Goal: Task Accomplishment & Management: Manage account settings

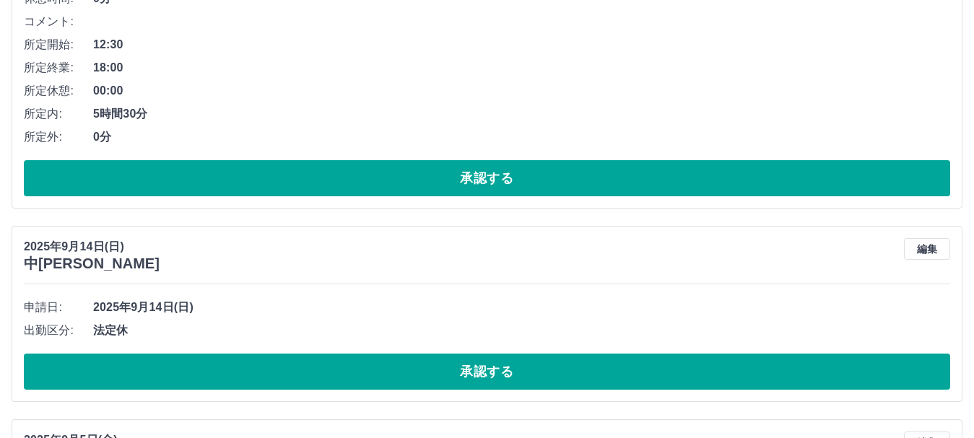
scroll to position [10845, 0]
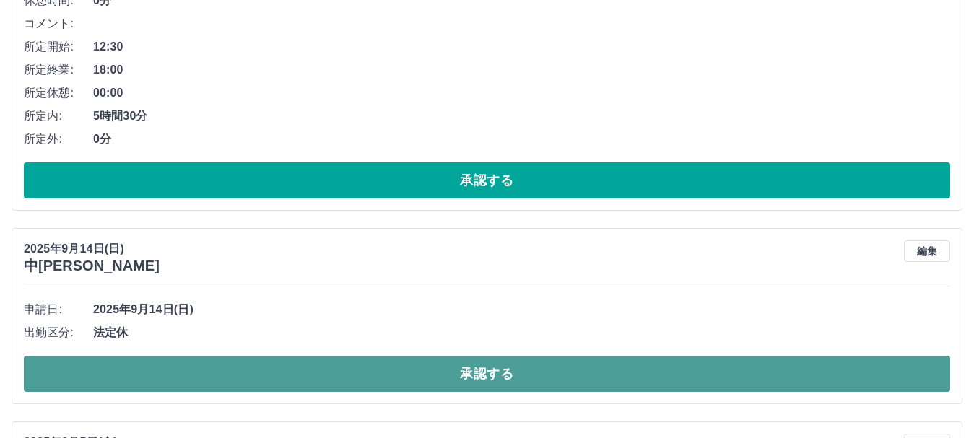
click at [540, 356] on button "承認する" at bounding box center [487, 374] width 926 height 36
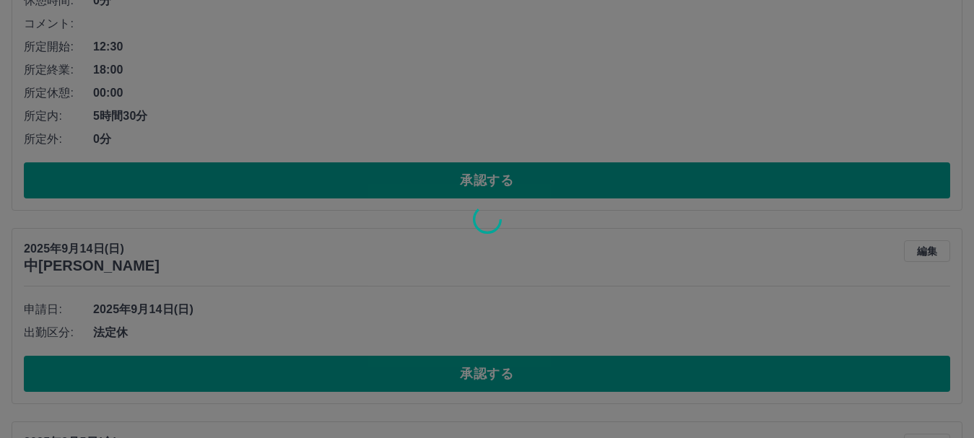
scroll to position [7333, 0]
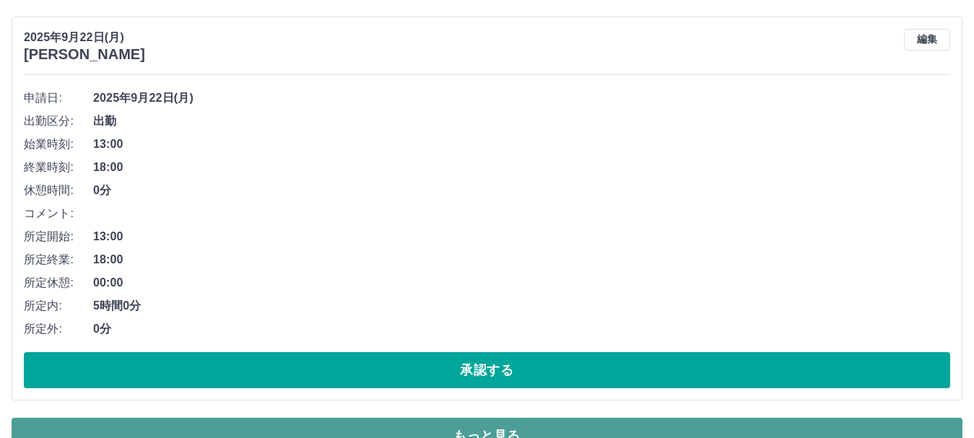
click at [373, 418] on button "もっと見る" at bounding box center [487, 436] width 951 height 36
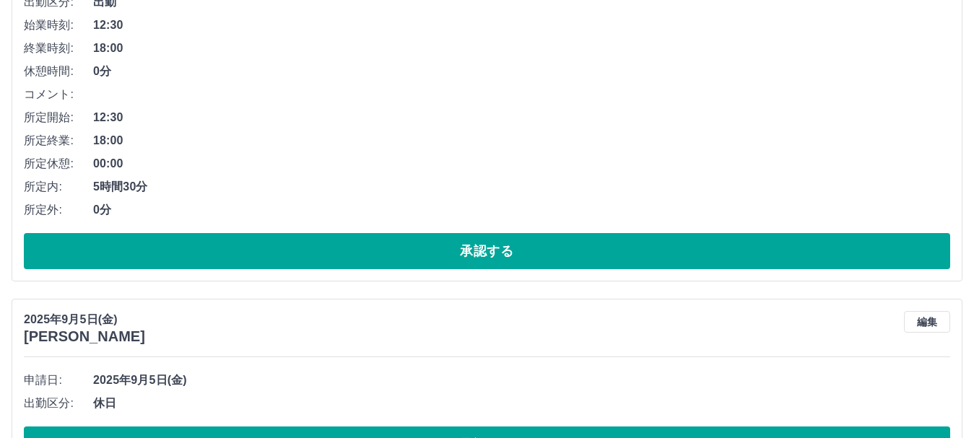
scroll to position [10795, 0]
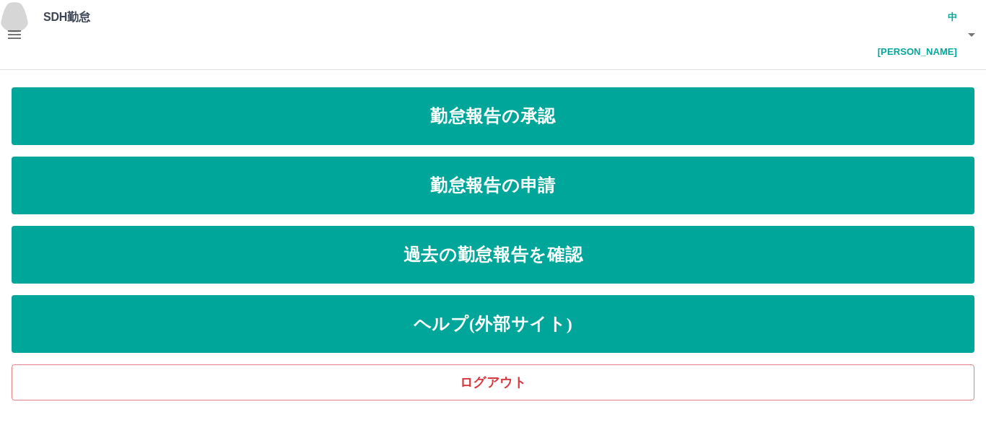
click at [19, 26] on icon "button" at bounding box center [14, 34] width 17 height 17
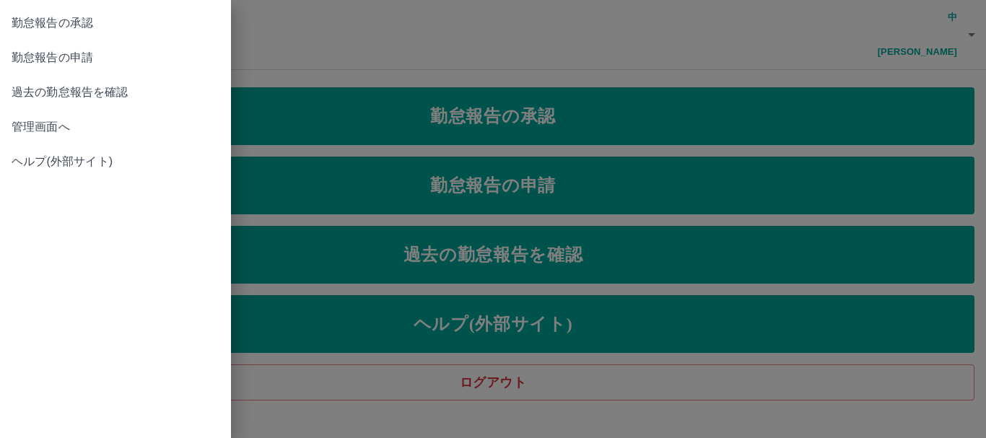
click at [19, 134] on span "管理画面へ" at bounding box center [116, 126] width 208 height 17
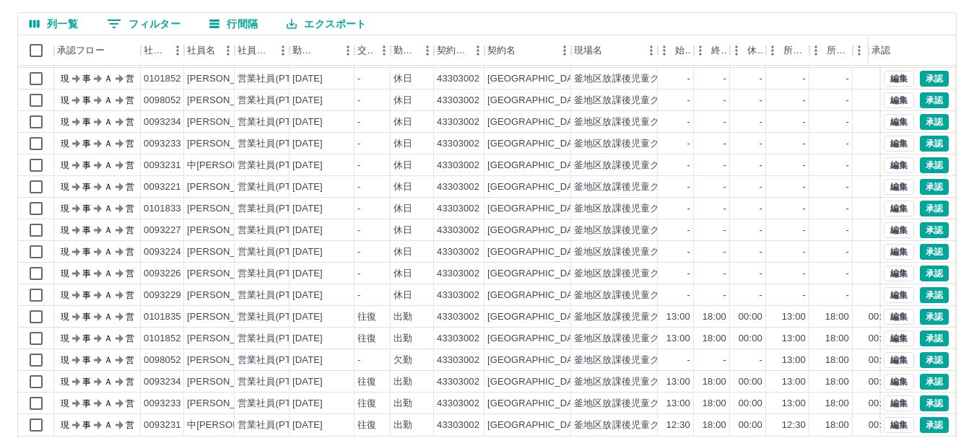
scroll to position [172, 0]
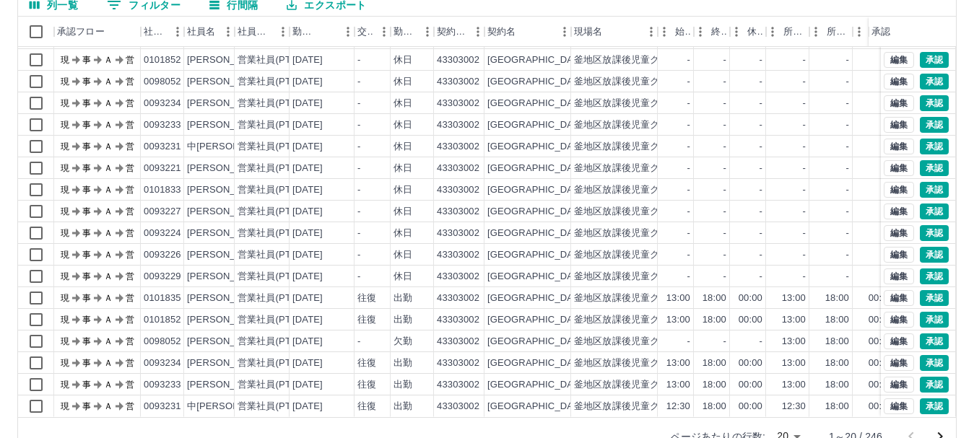
click at [944, 428] on icon "次のページへ" at bounding box center [939, 436] width 17 height 17
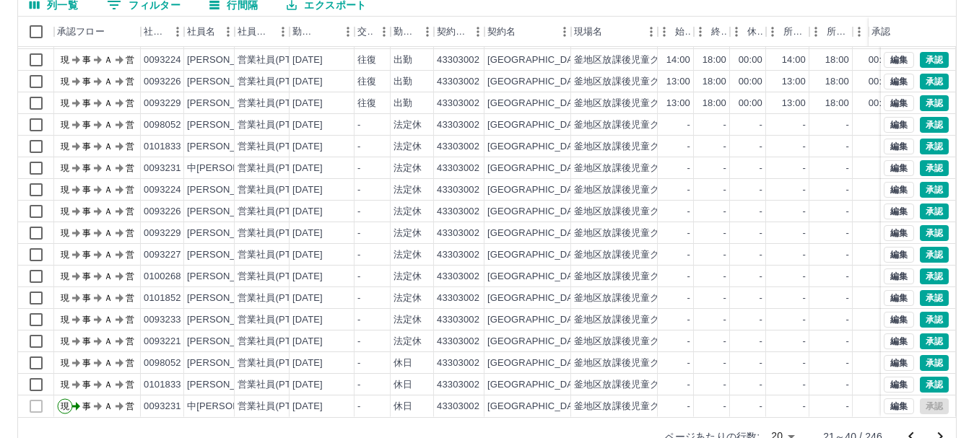
scroll to position [75, 0]
click at [939, 428] on icon "次のページへ" at bounding box center [939, 436] width 17 height 17
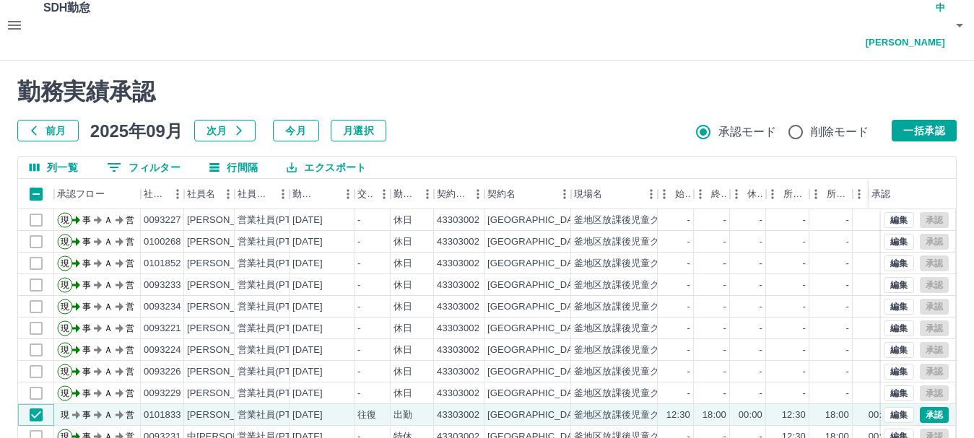
scroll to position [0, 0]
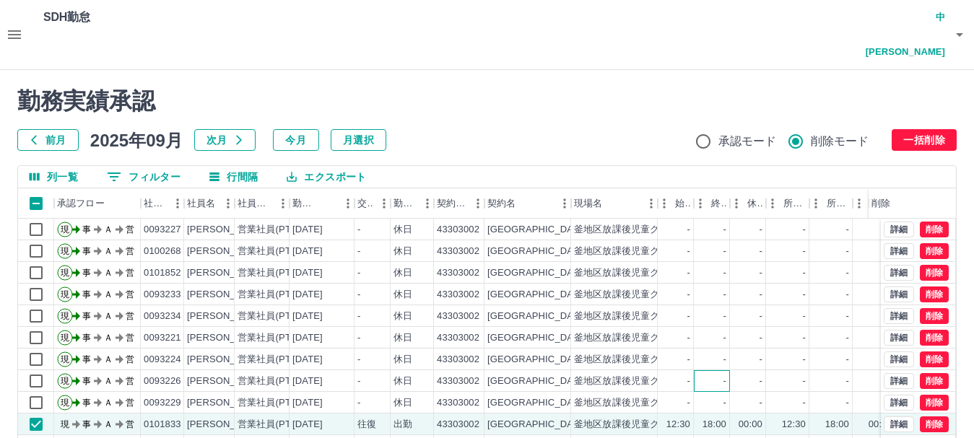
click at [713, 370] on div "-" at bounding box center [712, 381] width 36 height 22
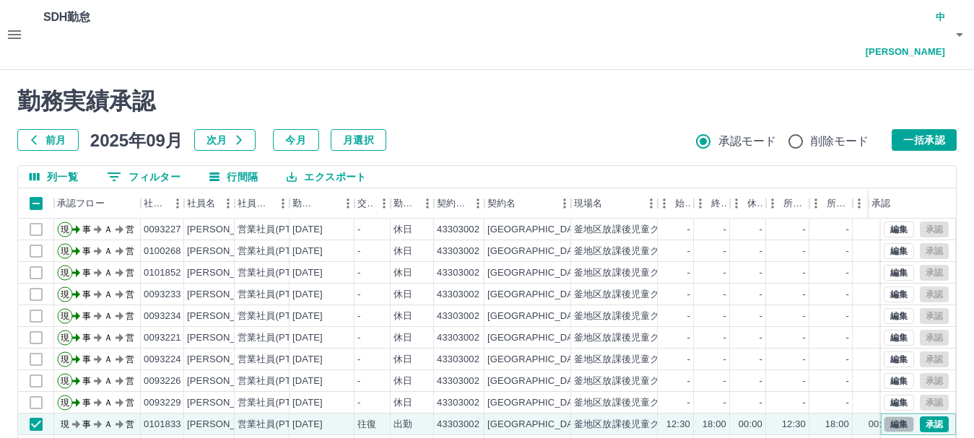
click at [889, 417] on button "編集" at bounding box center [899, 425] width 30 height 16
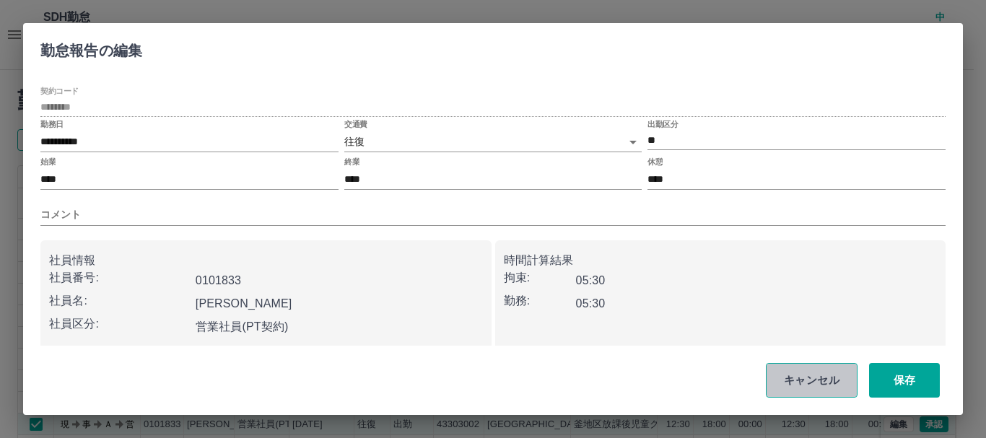
click at [835, 374] on button "キャンセル" at bounding box center [812, 380] width 92 height 35
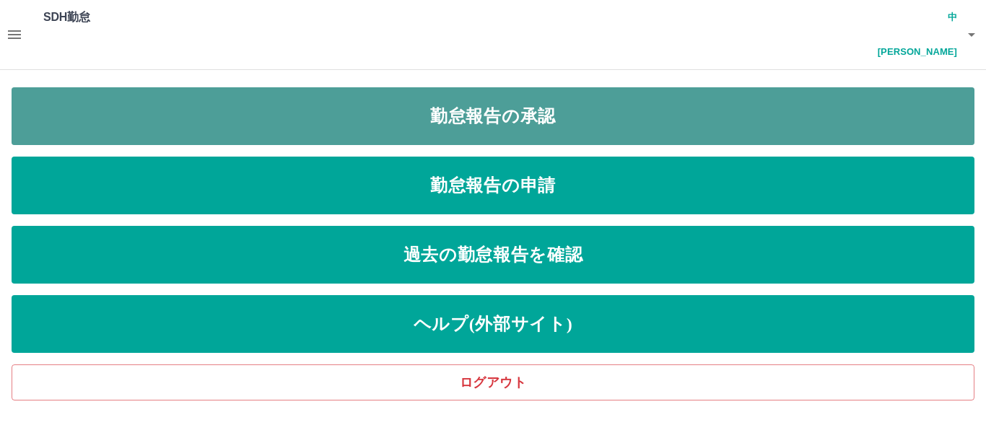
click at [404, 87] on link "勤怠報告の承認" at bounding box center [493, 116] width 963 height 58
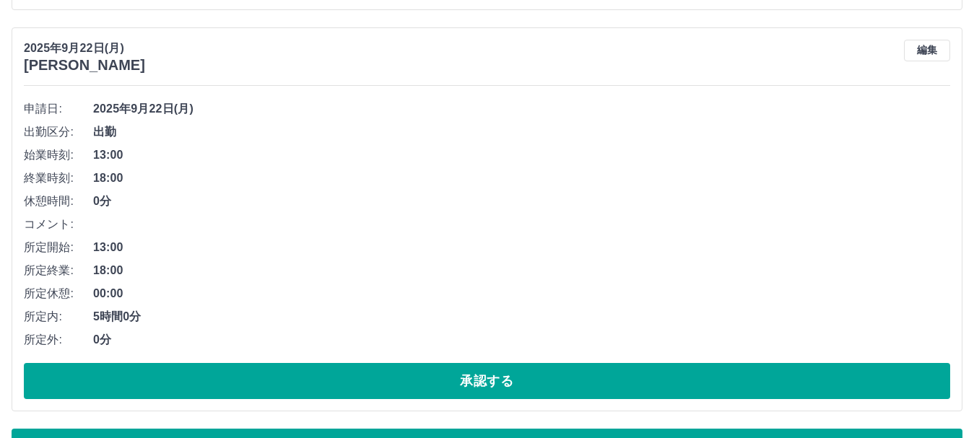
scroll to position [7333, 0]
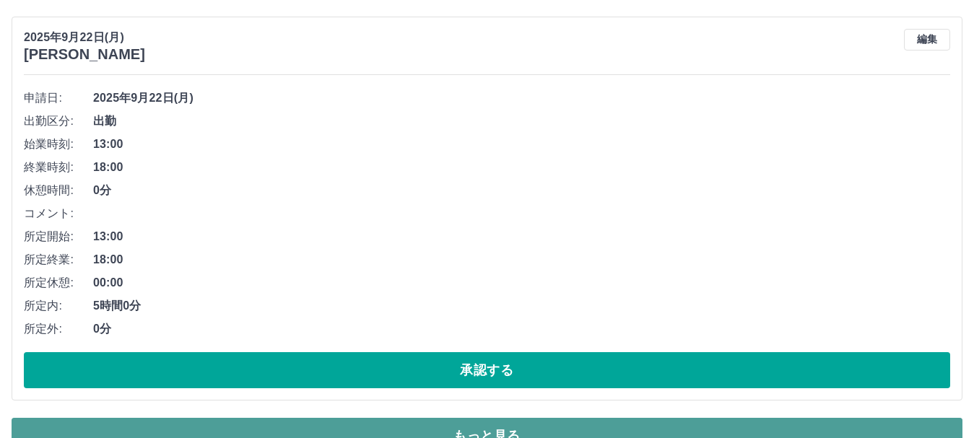
click at [511, 418] on button "もっと見る" at bounding box center [487, 436] width 951 height 36
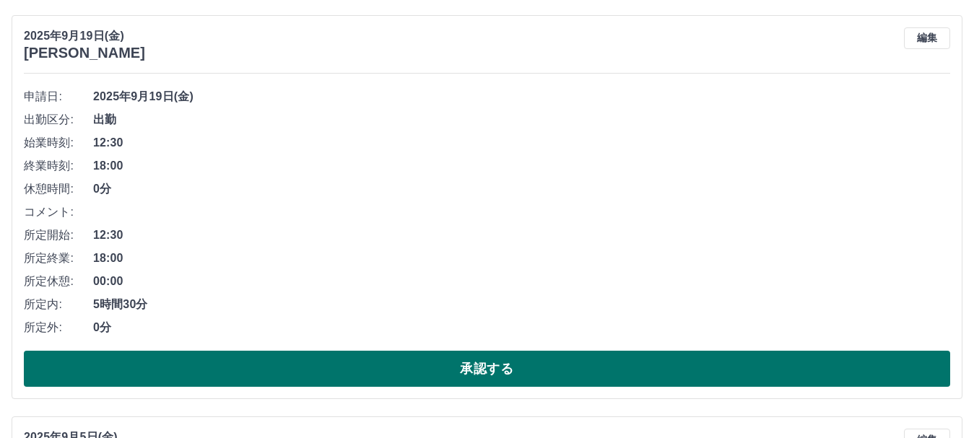
scroll to position [10578, 0]
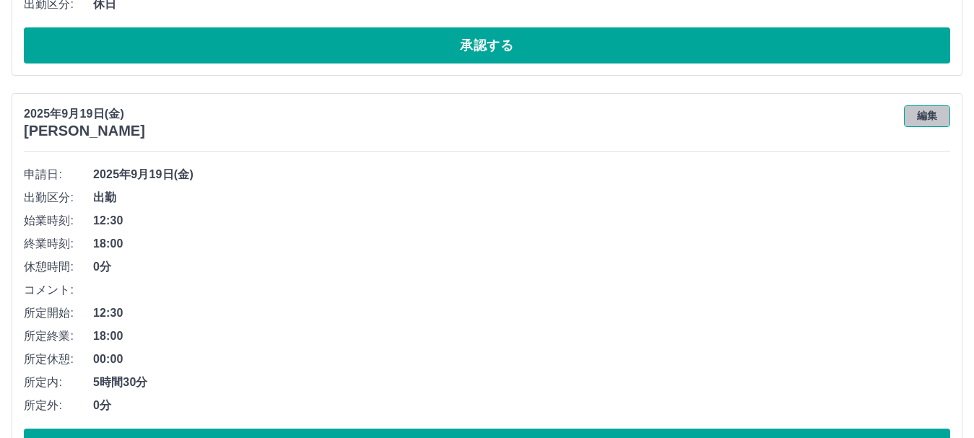
click at [940, 105] on button "編集" at bounding box center [927, 116] width 46 height 22
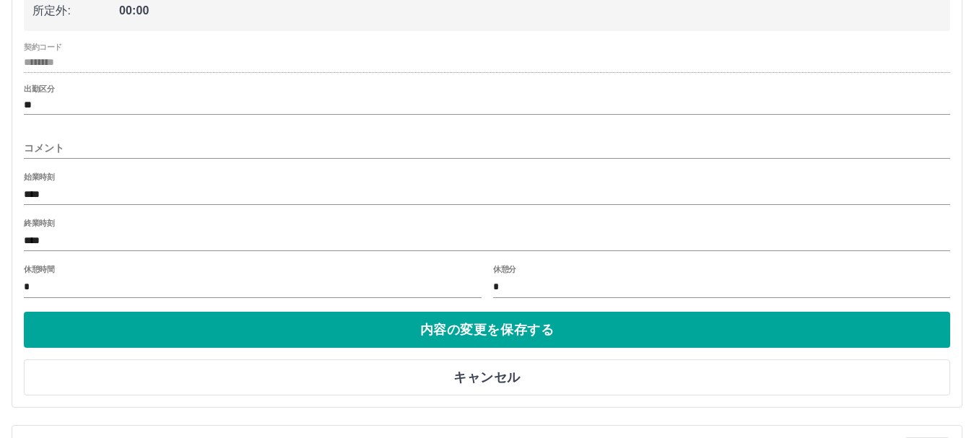
scroll to position [10867, 0]
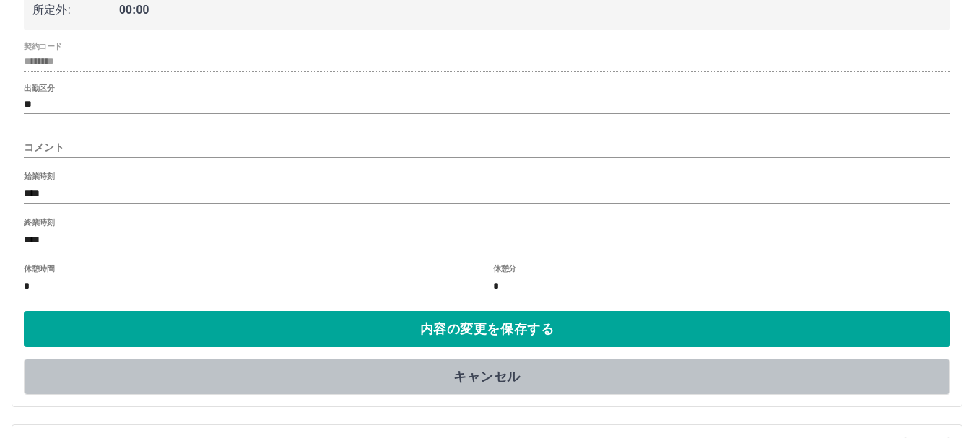
click at [532, 359] on button "キャンセル" at bounding box center [487, 377] width 926 height 36
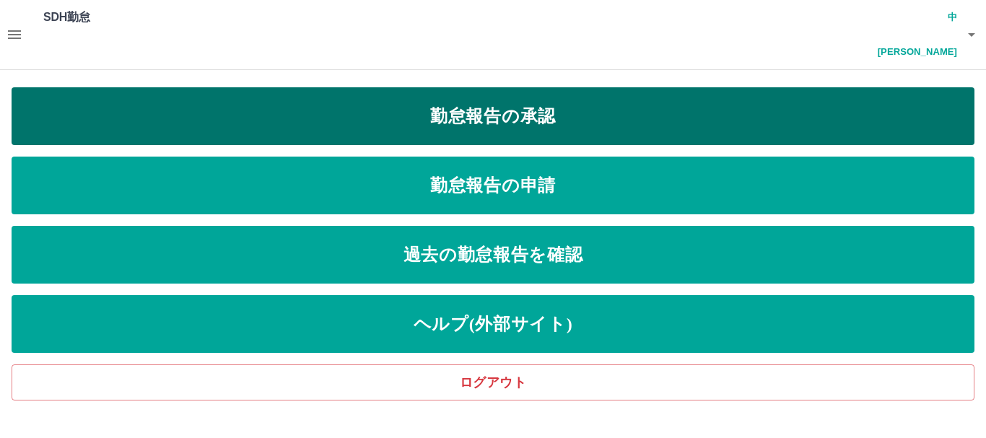
click at [601, 87] on link "勤怠報告の承認" at bounding box center [493, 116] width 963 height 58
click at [198, 98] on link "勤怠報告の承認" at bounding box center [493, 116] width 963 height 58
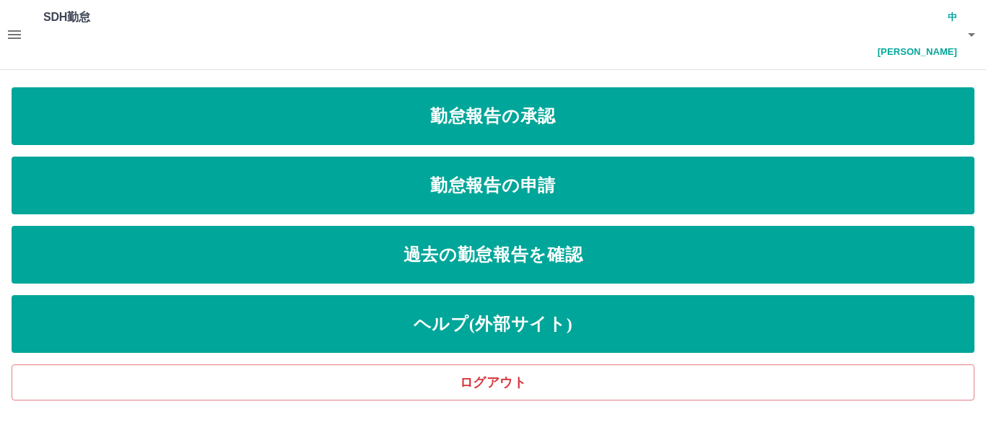
click at [10, 26] on icon "button" at bounding box center [14, 34] width 17 height 17
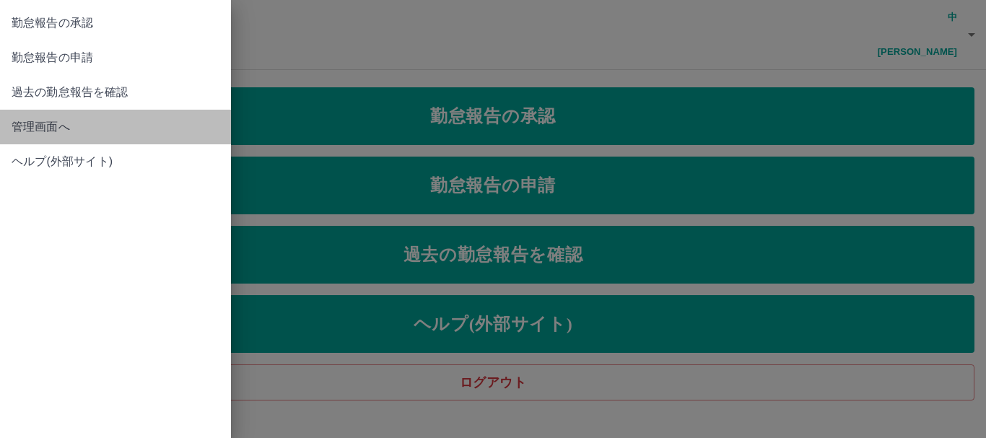
click at [80, 126] on span "管理画面へ" at bounding box center [116, 126] width 208 height 17
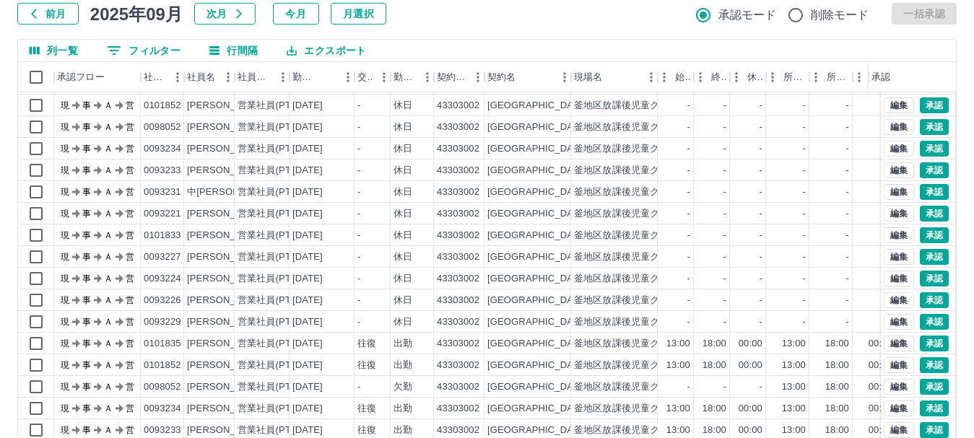
scroll to position [172, 0]
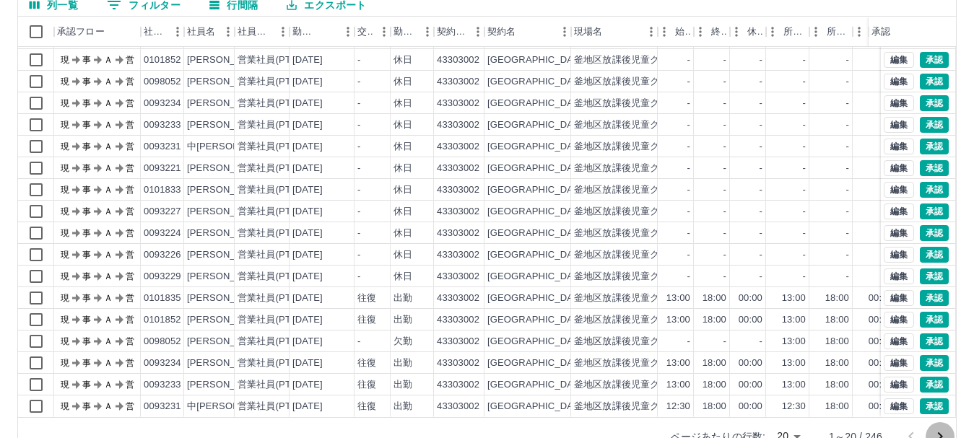
click at [939, 428] on icon "次のページへ" at bounding box center [939, 436] width 17 height 17
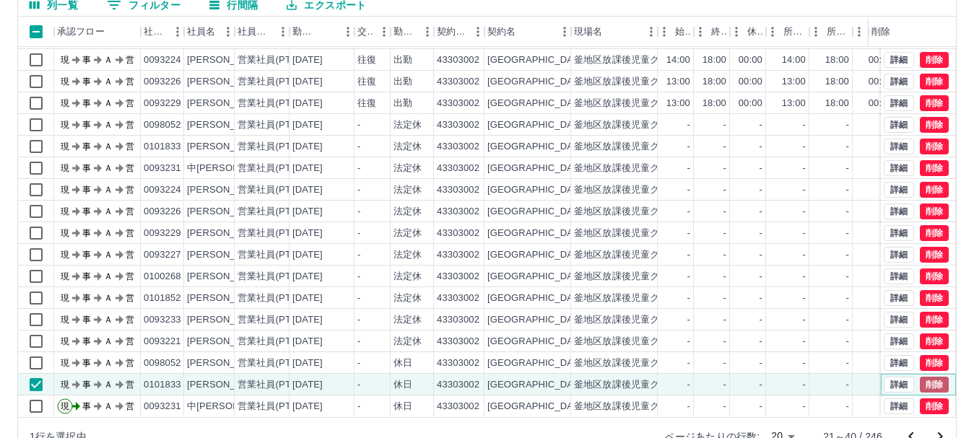
click at [920, 377] on button "削除" at bounding box center [934, 385] width 29 height 16
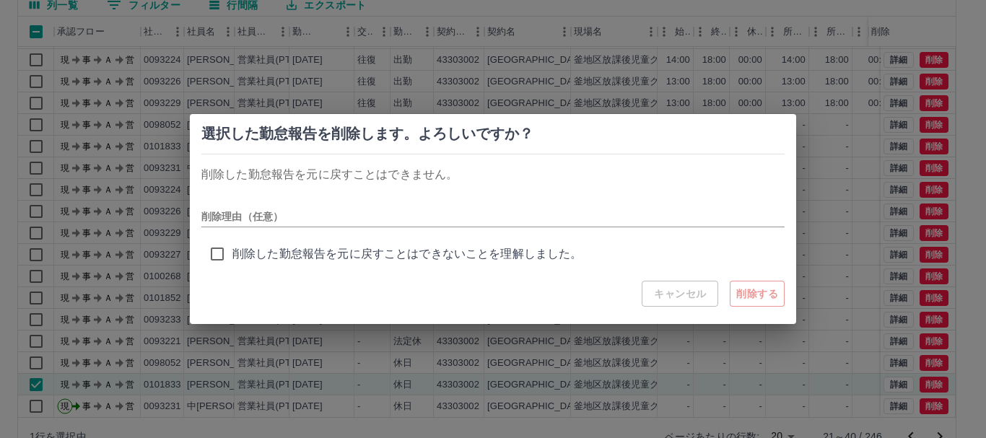
click at [754, 294] on div "キャンセル 削除する" at bounding box center [713, 294] width 143 height 26
click at [754, 287] on div "キャンセル 削除する" at bounding box center [713, 294] width 143 height 26
click at [747, 290] on button "削除する" at bounding box center [757, 294] width 55 height 26
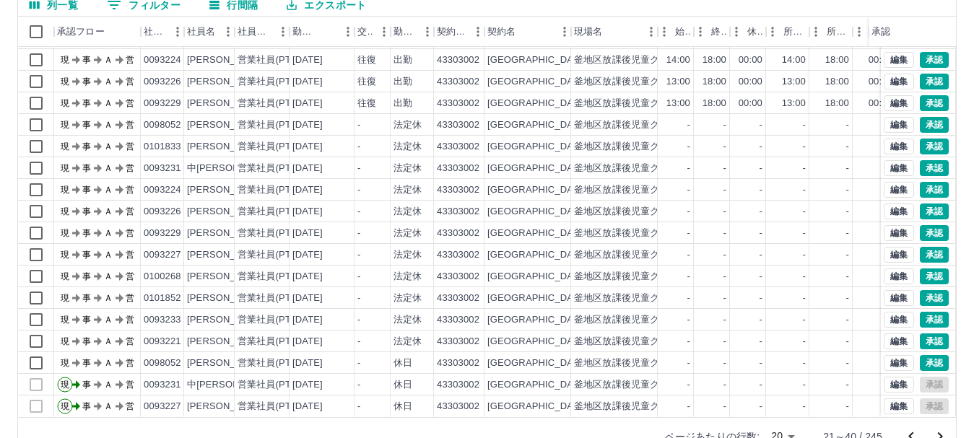
click at [936, 428] on icon "次のページへ" at bounding box center [939, 436] width 17 height 17
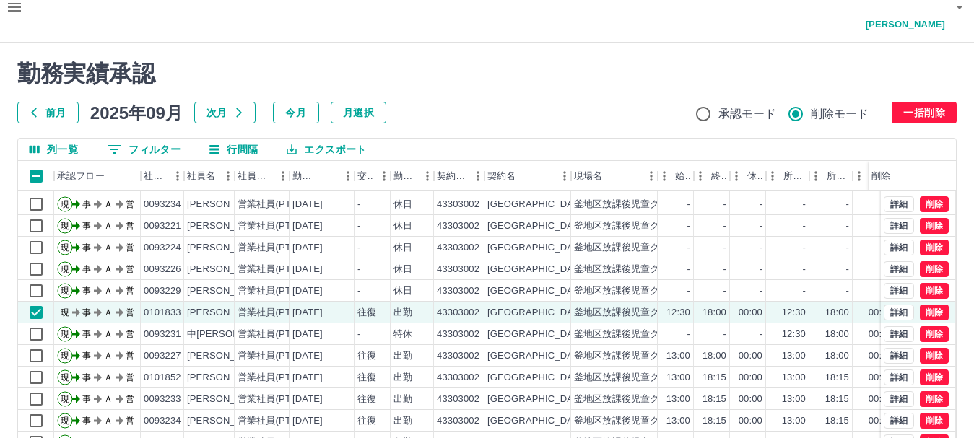
scroll to position [75, 0]
click at [926, 305] on button "削除" at bounding box center [934, 313] width 29 height 16
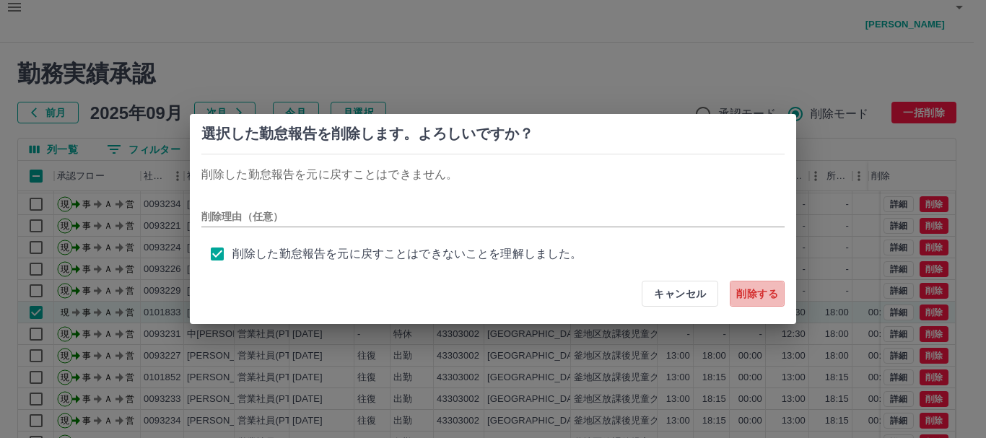
click at [761, 296] on button "削除する" at bounding box center [757, 294] width 55 height 26
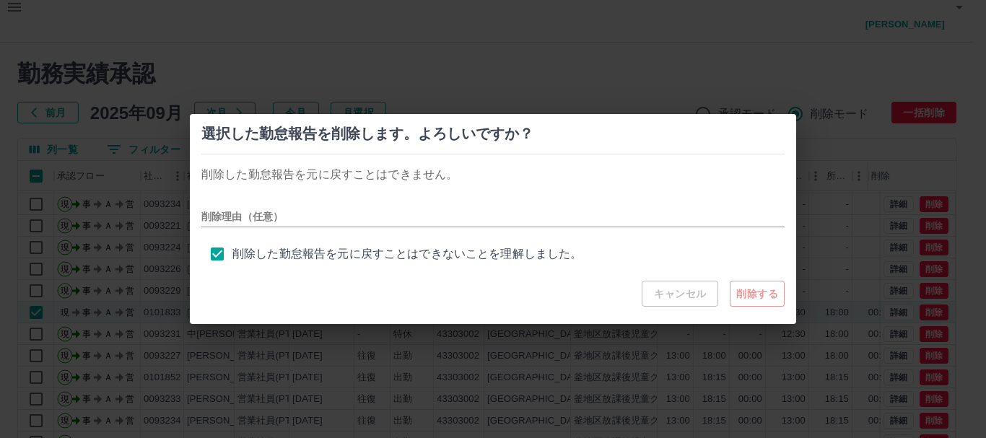
click at [765, 290] on div "キャンセル 削除する" at bounding box center [713, 294] width 143 height 26
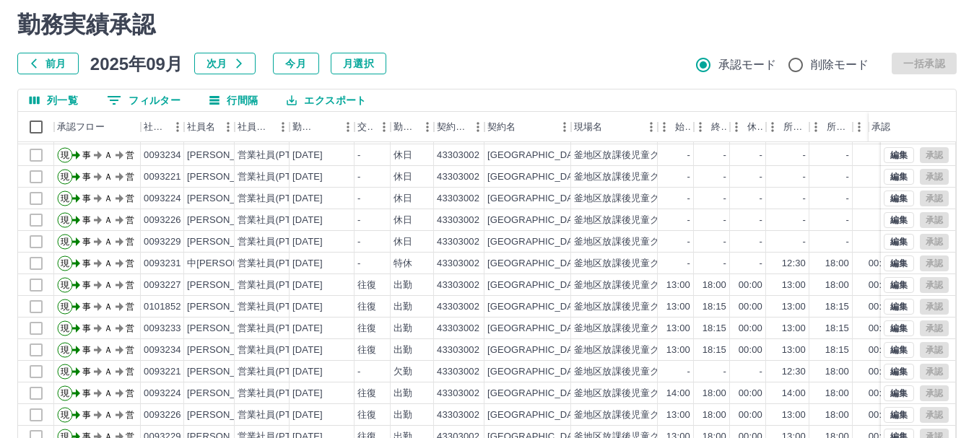
scroll to position [172, 0]
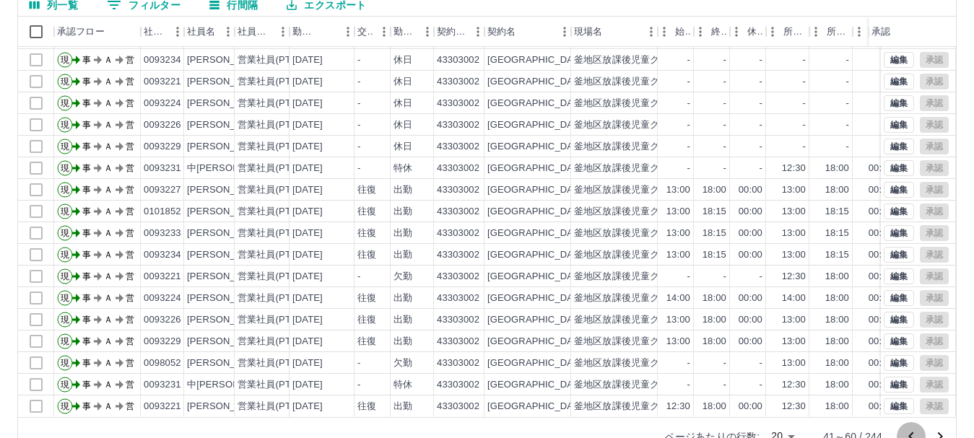
click at [908, 428] on icon "前のページへ" at bounding box center [910, 436] width 17 height 17
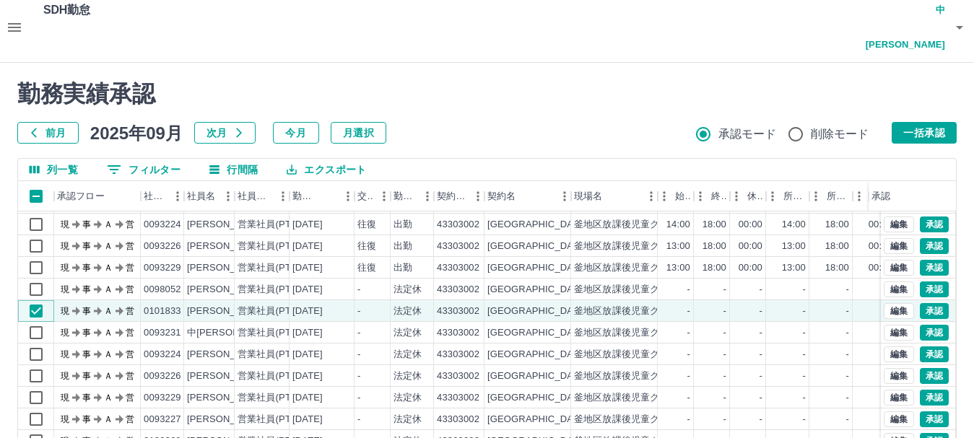
scroll to position [0, 0]
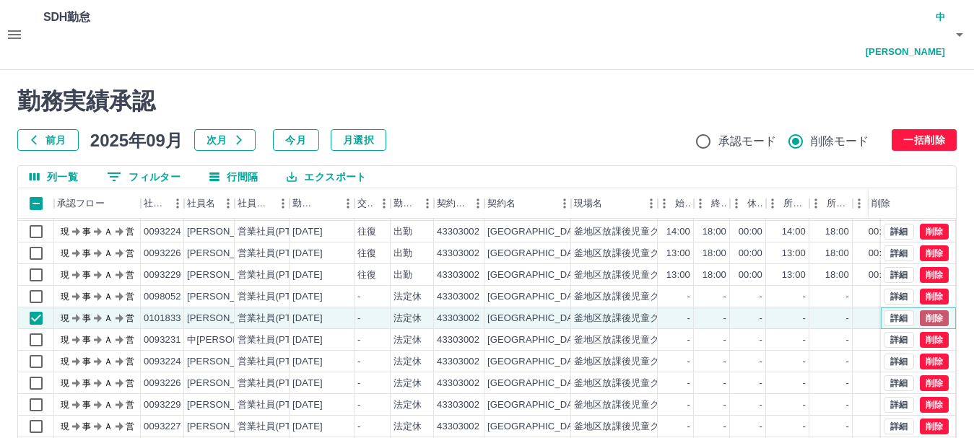
click at [925, 310] on button "削除" at bounding box center [934, 318] width 29 height 16
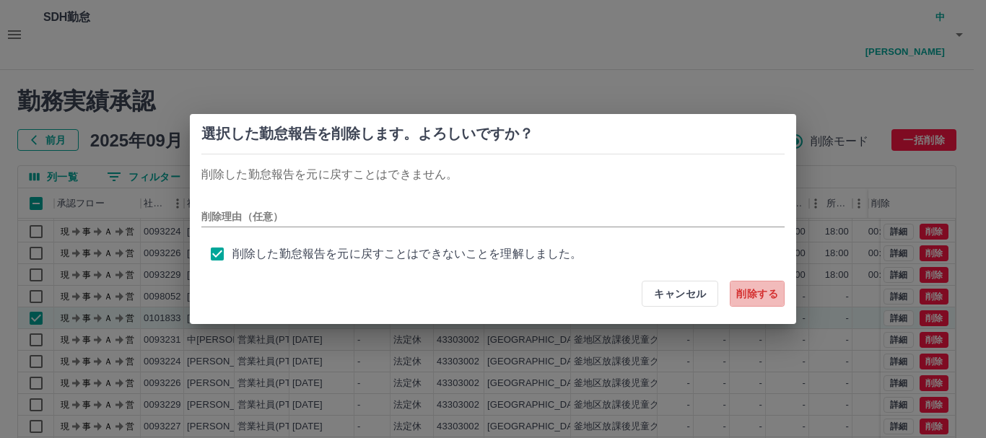
click at [743, 299] on button "削除する" at bounding box center [757, 294] width 55 height 26
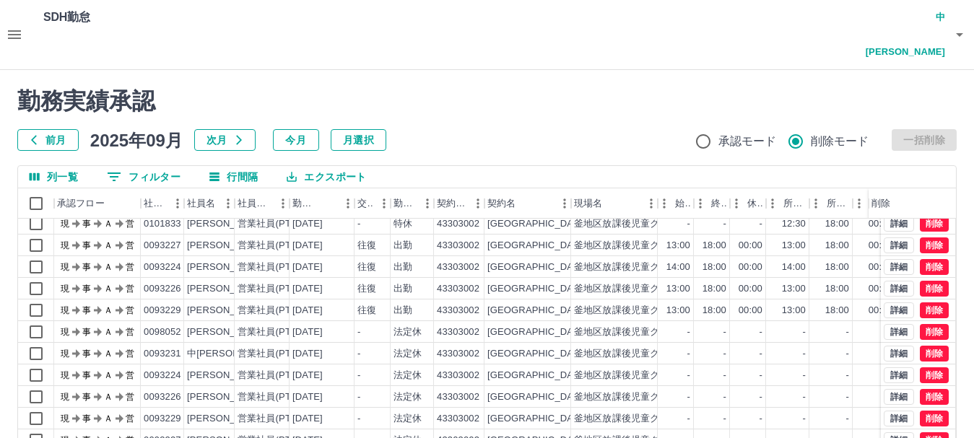
scroll to position [3, 0]
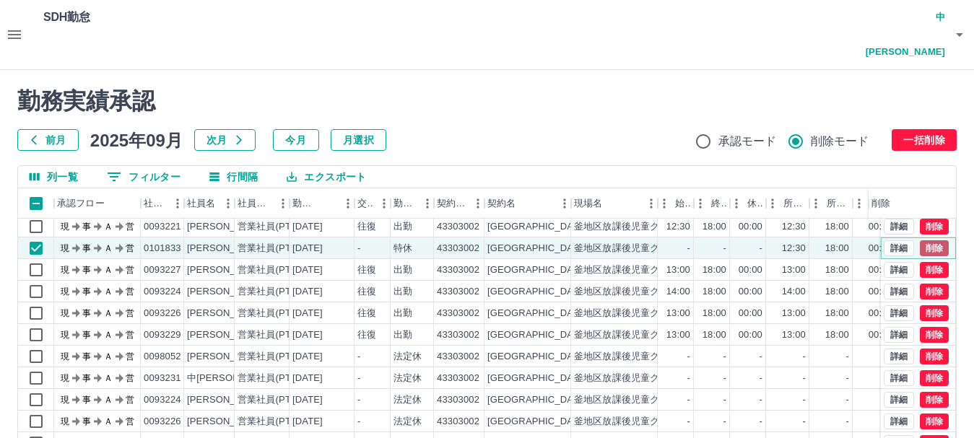
click at [920, 240] on button "削除" at bounding box center [934, 248] width 29 height 16
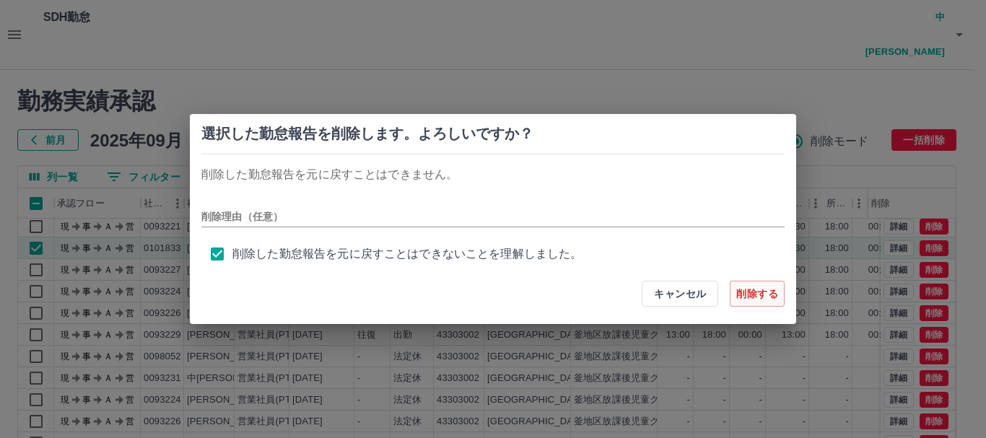
click at [758, 290] on button "削除する" at bounding box center [757, 294] width 55 height 26
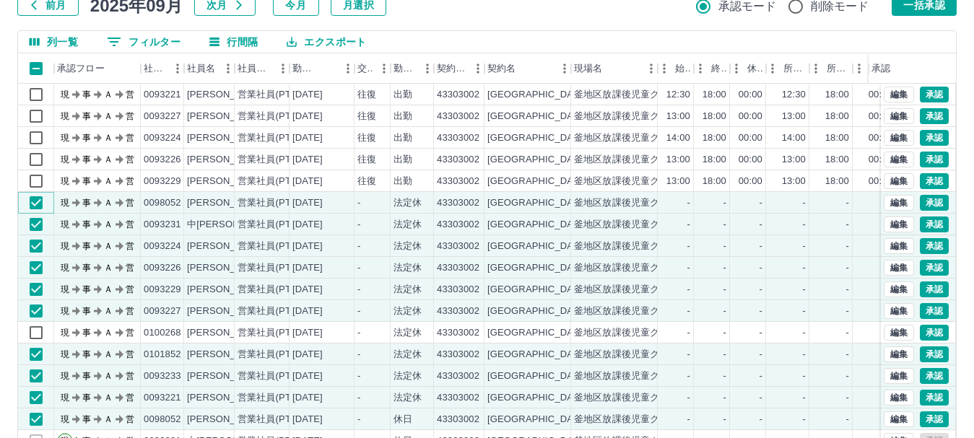
scroll to position [100, 0]
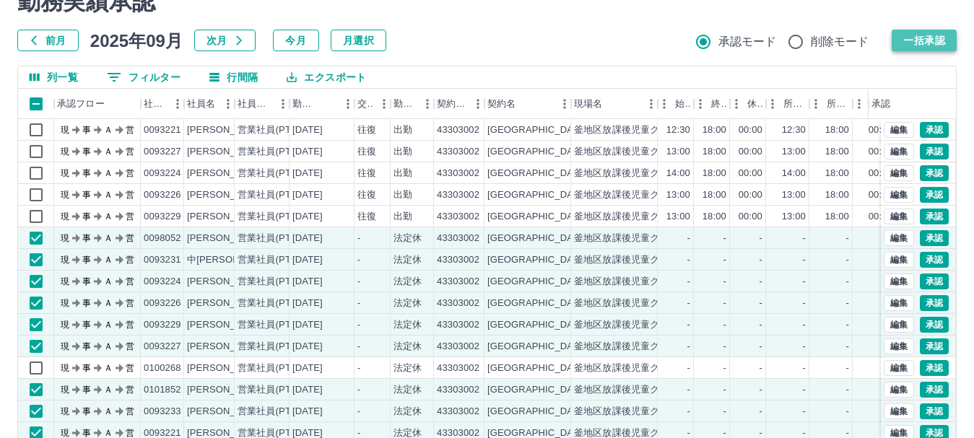
click at [918, 30] on button "一括承認" at bounding box center [924, 41] width 65 height 22
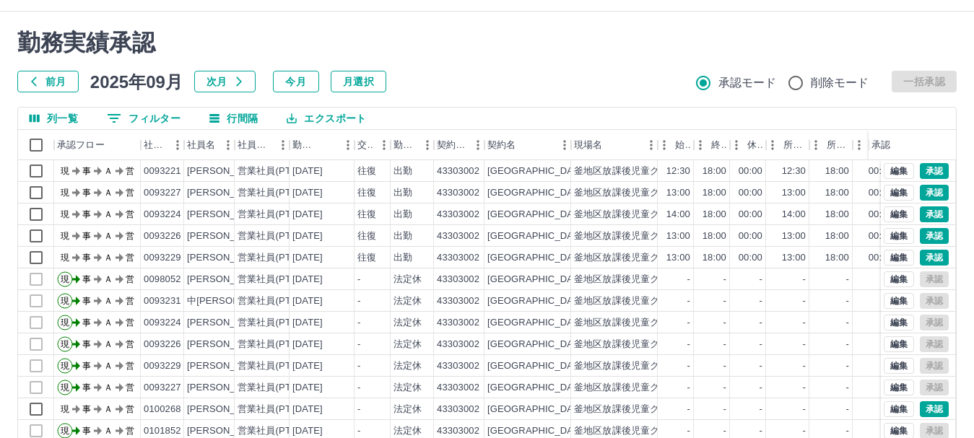
scroll to position [27, 0]
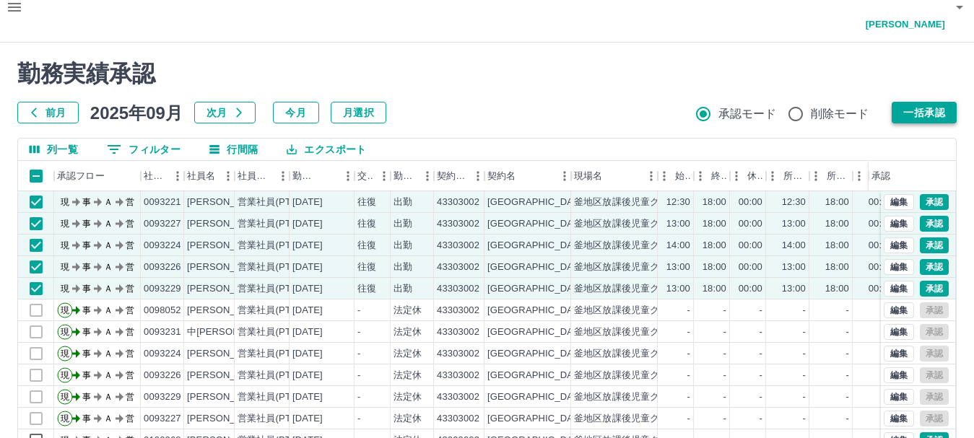
click at [935, 102] on button "一括承認" at bounding box center [924, 113] width 65 height 22
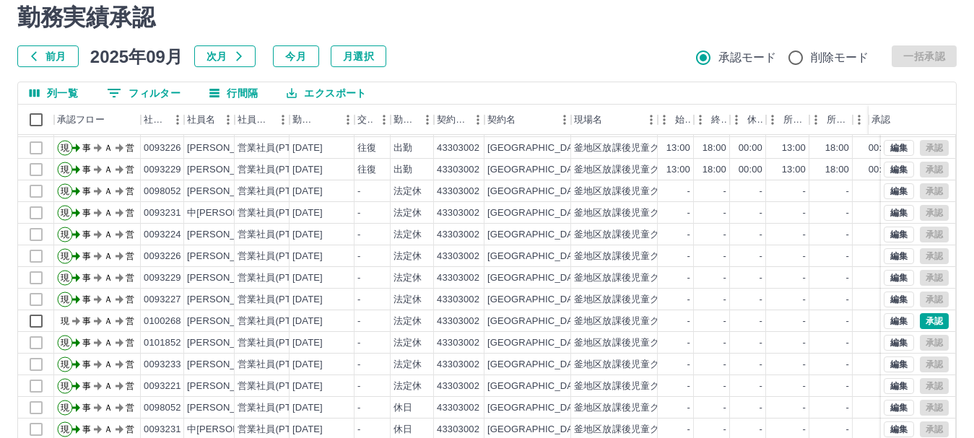
scroll to position [172, 0]
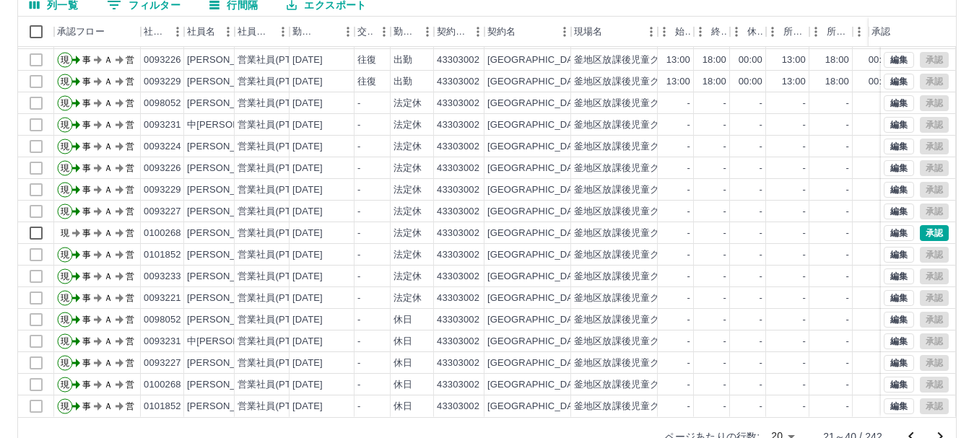
click at [913, 428] on icon "前のページへ" at bounding box center [910, 436] width 17 height 17
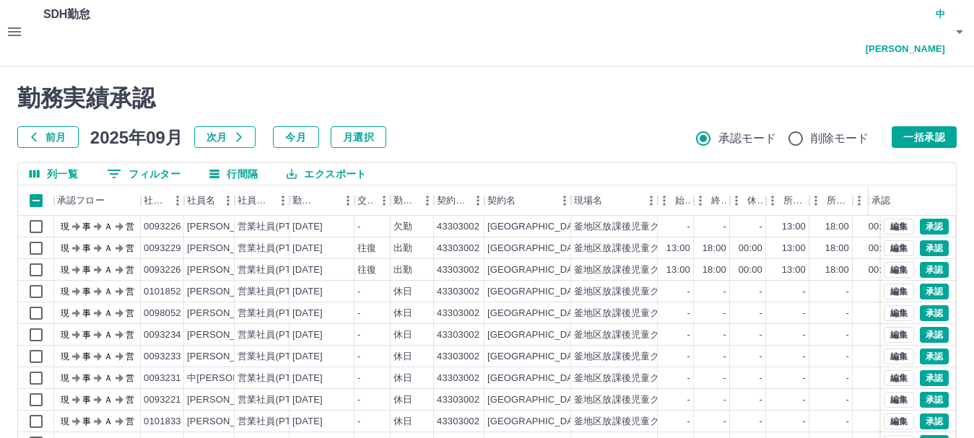
scroll to position [0, 0]
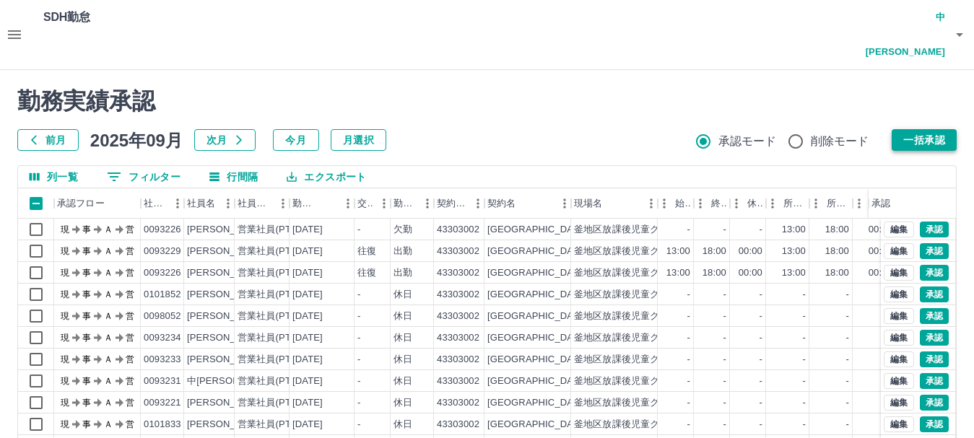
click at [927, 129] on button "一括承認" at bounding box center [924, 140] width 65 height 22
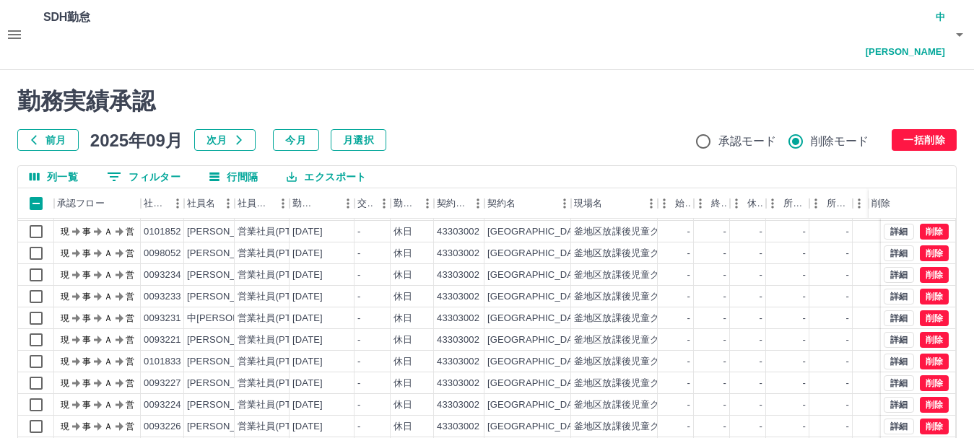
scroll to position [172, 0]
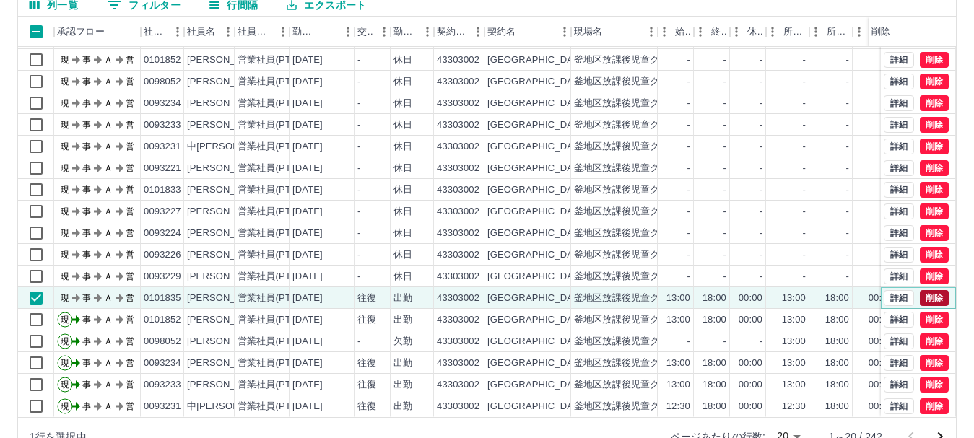
click at [923, 290] on button "削除" at bounding box center [934, 298] width 29 height 16
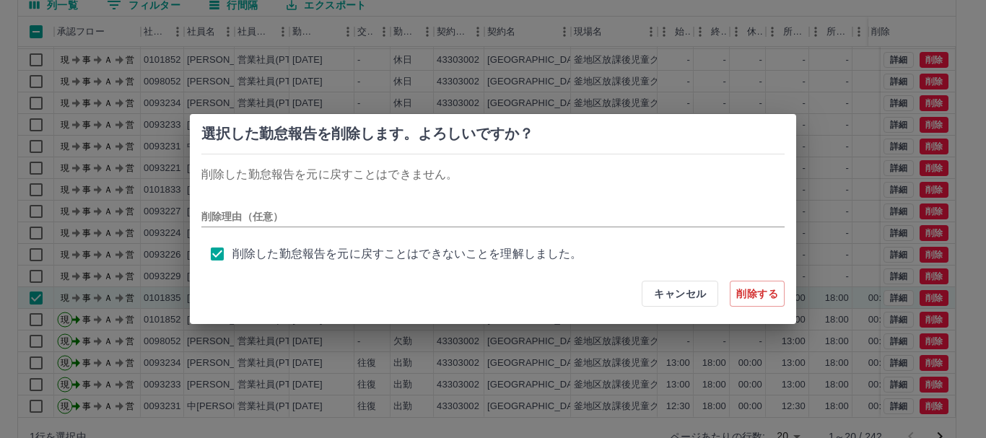
drag, startPoint x: 765, startPoint y: 295, endPoint x: 762, endPoint y: 284, distance: 11.2
click at [767, 295] on button "削除する" at bounding box center [757, 294] width 55 height 26
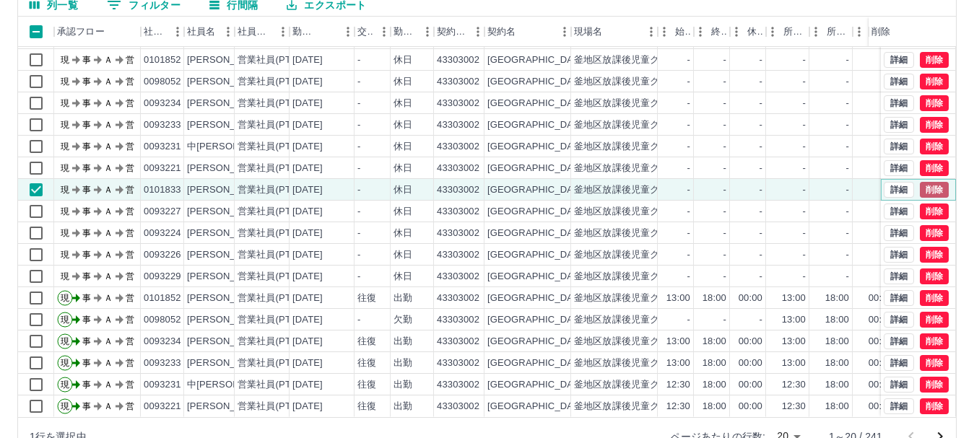
click at [928, 182] on button "削除" at bounding box center [934, 190] width 29 height 16
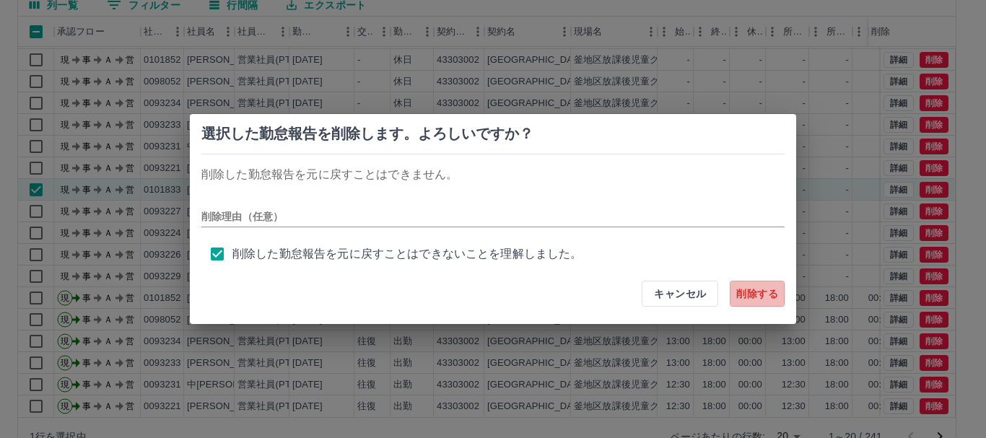
click at [765, 305] on button "削除する" at bounding box center [757, 294] width 55 height 26
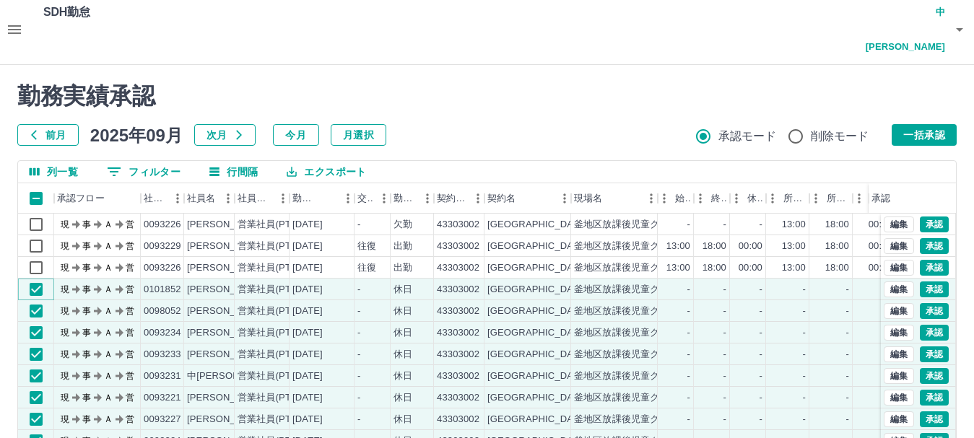
scroll to position [0, 0]
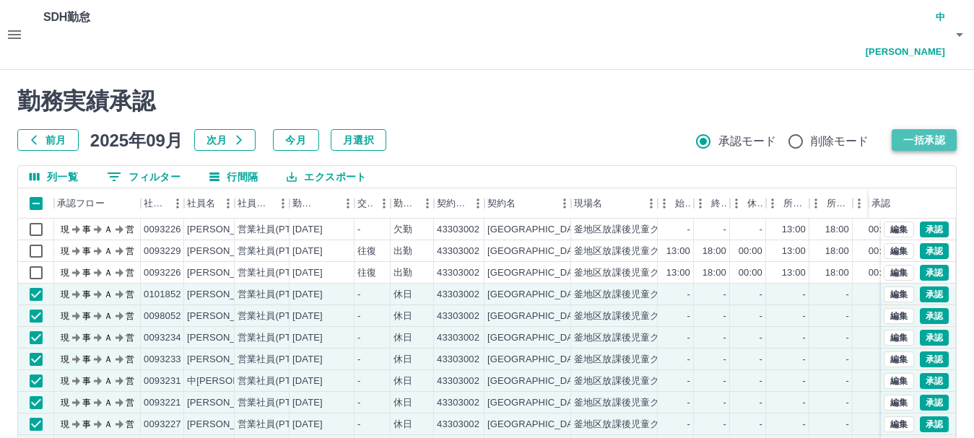
click at [935, 129] on button "一括承認" at bounding box center [924, 140] width 65 height 22
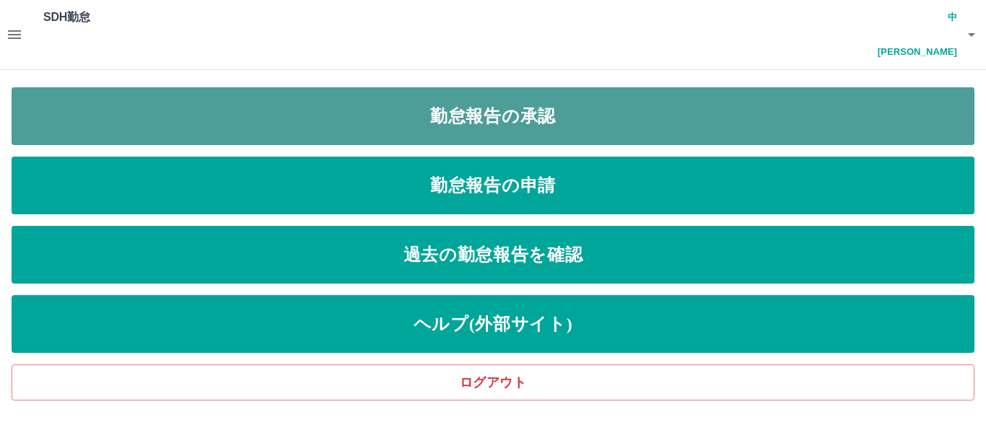
click at [358, 87] on link "勤怠報告の承認" at bounding box center [493, 116] width 963 height 58
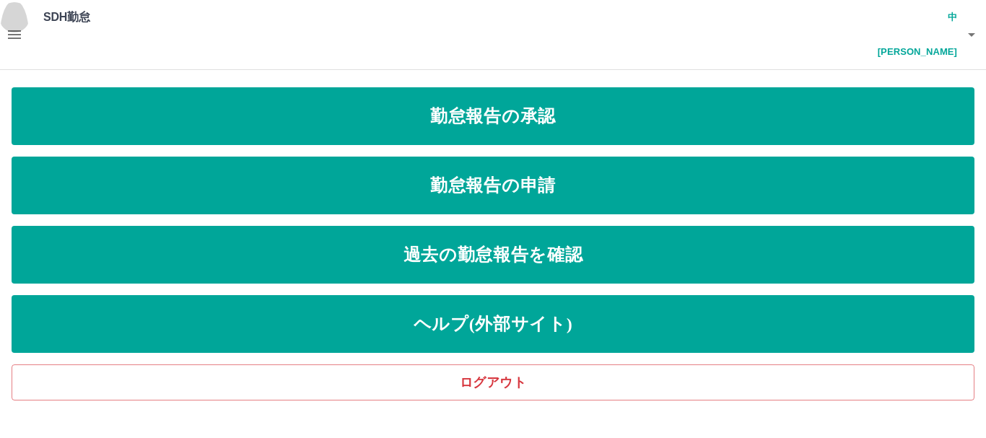
click at [14, 30] on icon "button" at bounding box center [14, 34] width 13 height 9
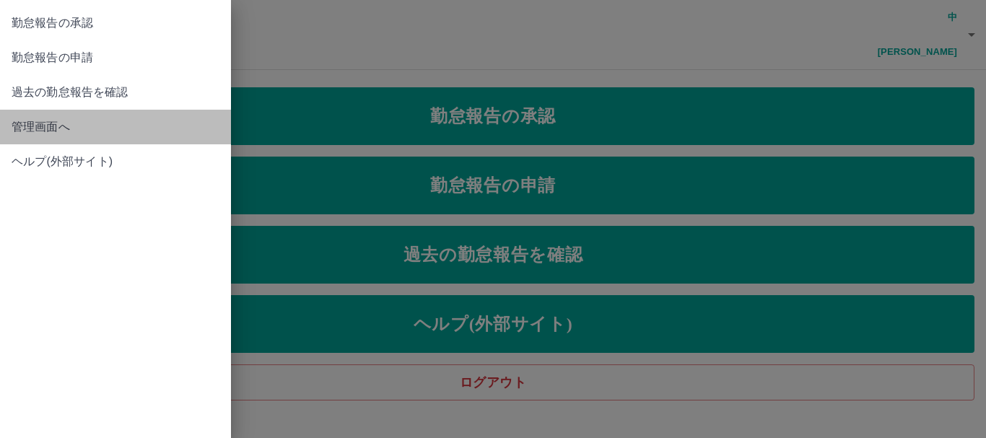
click at [49, 131] on span "管理画面へ" at bounding box center [116, 126] width 208 height 17
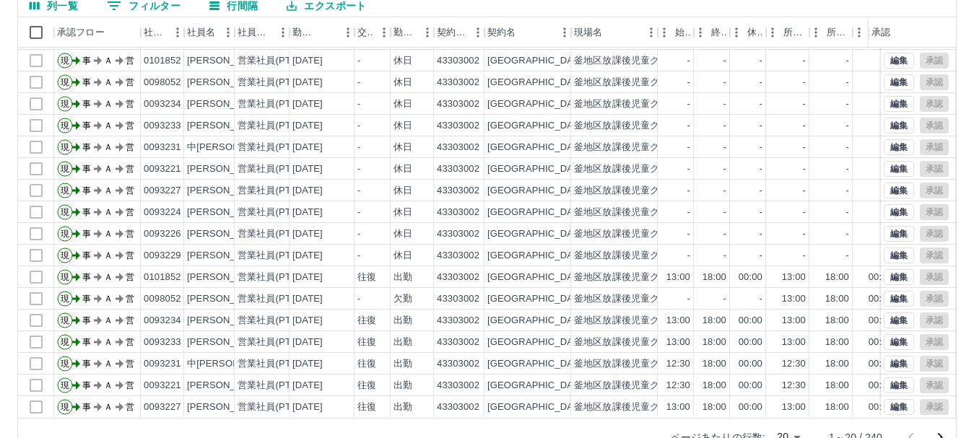
scroll to position [172, 0]
click at [936, 428] on icon "次のページへ" at bounding box center [939, 436] width 17 height 17
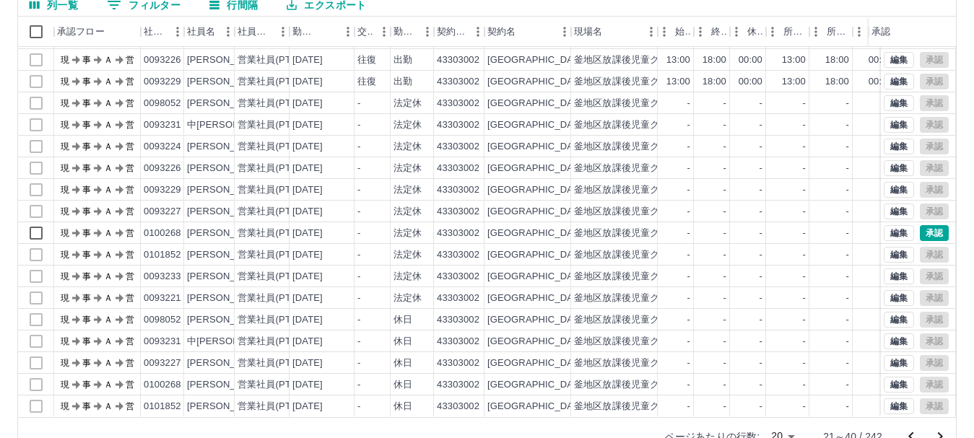
scroll to position [0, 0]
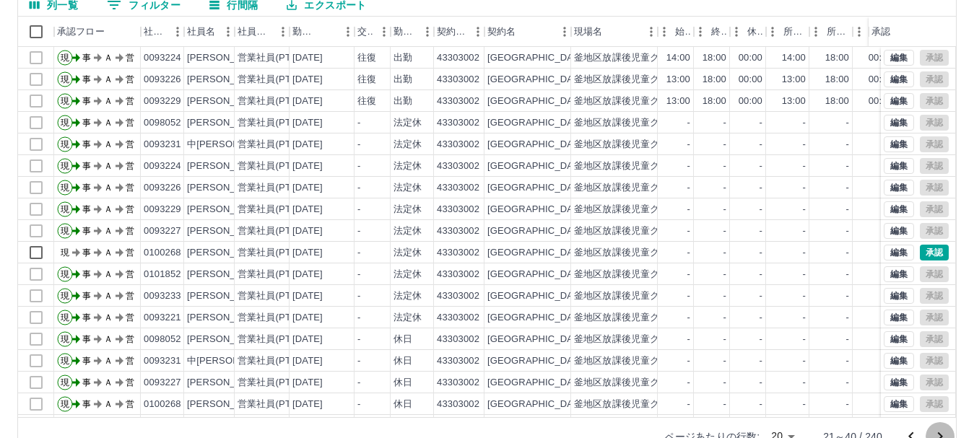
click at [935, 428] on icon "次のページへ" at bounding box center [939, 436] width 17 height 17
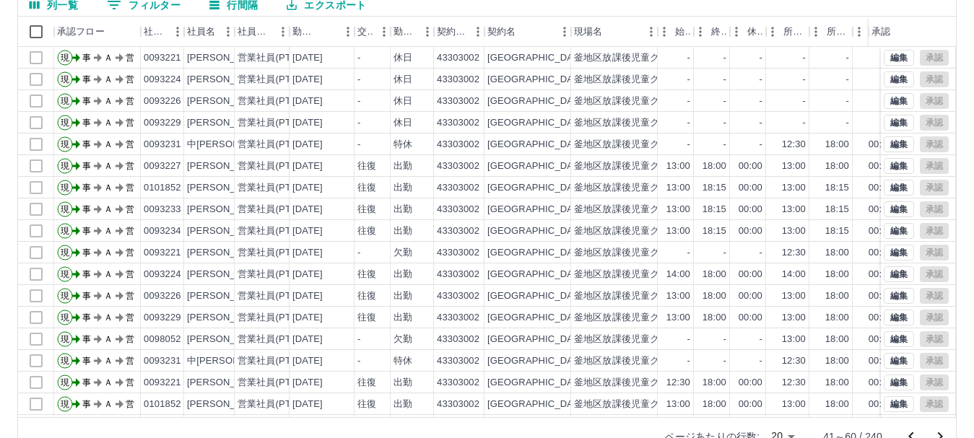
click at [939, 432] on icon "次のページへ" at bounding box center [940, 436] width 5 height 9
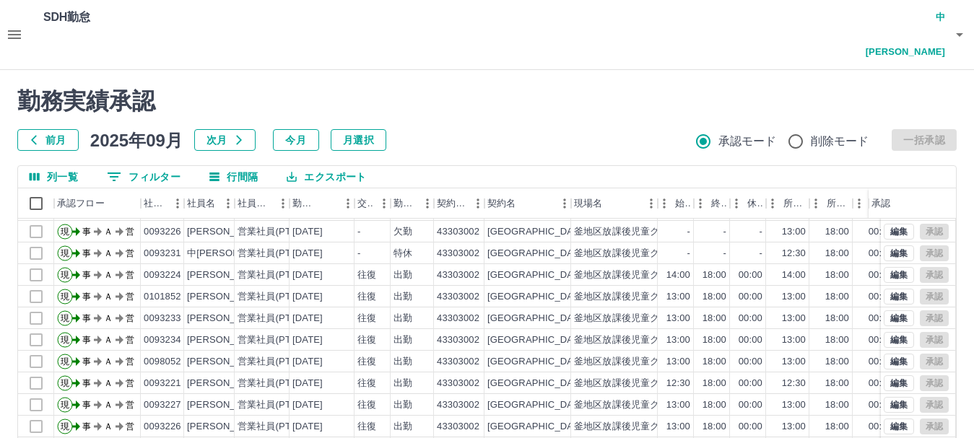
scroll to position [172, 0]
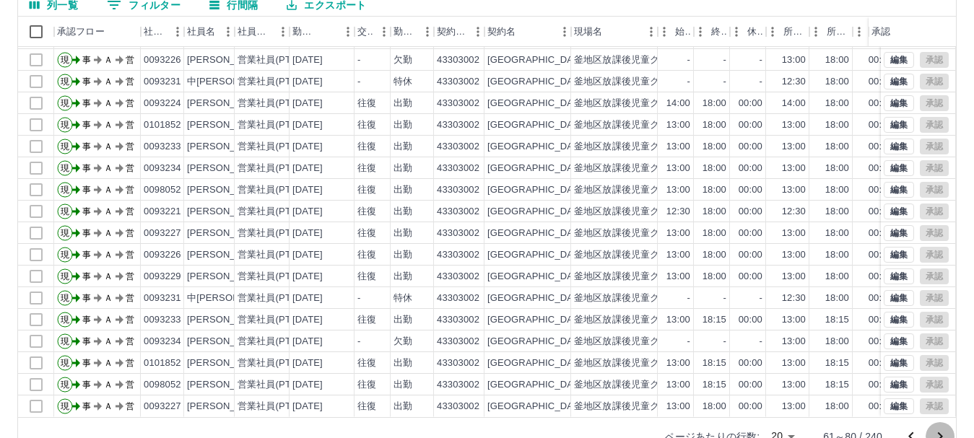
click at [939, 428] on icon "次のページへ" at bounding box center [939, 436] width 17 height 17
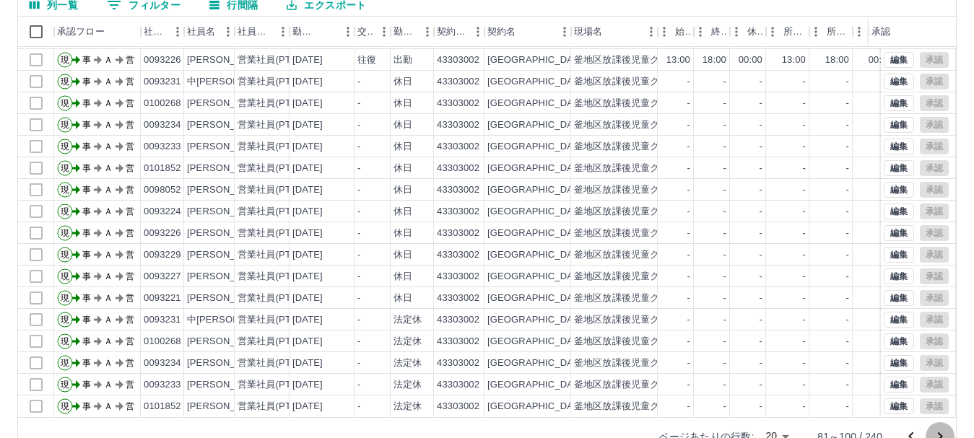
click at [937, 428] on icon "次のページへ" at bounding box center [939, 436] width 17 height 17
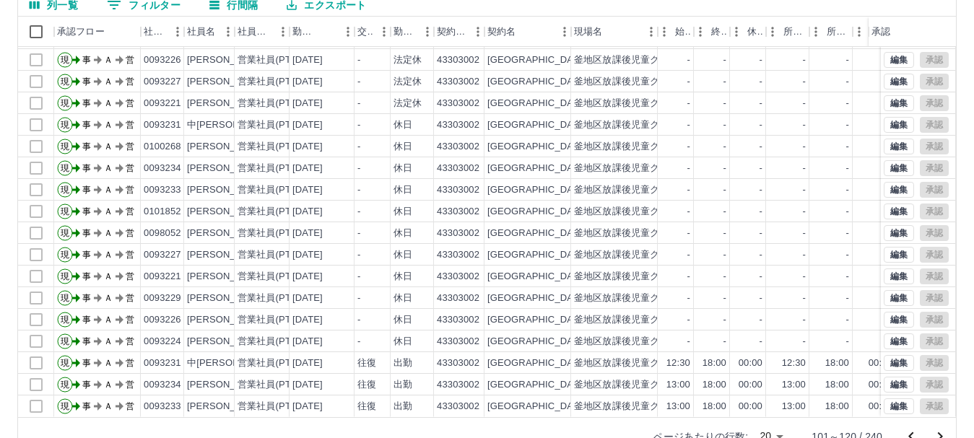
scroll to position [75, 0]
click at [936, 428] on icon "次のページへ" at bounding box center [939, 436] width 17 height 17
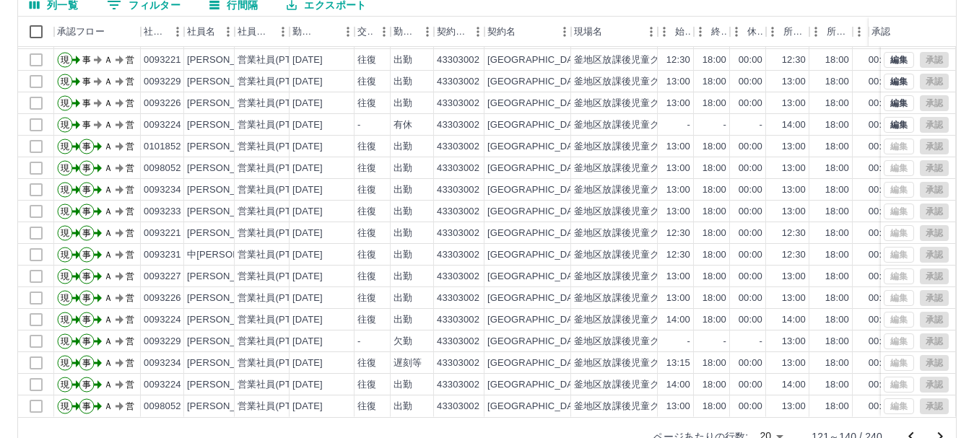
click at [938, 428] on icon "次のページへ" at bounding box center [939, 436] width 17 height 17
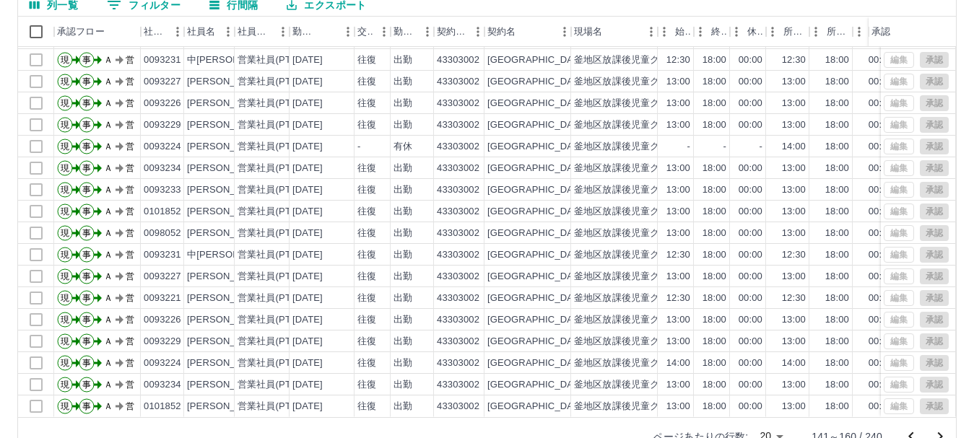
click at [941, 428] on icon "次のページへ" at bounding box center [939, 436] width 17 height 17
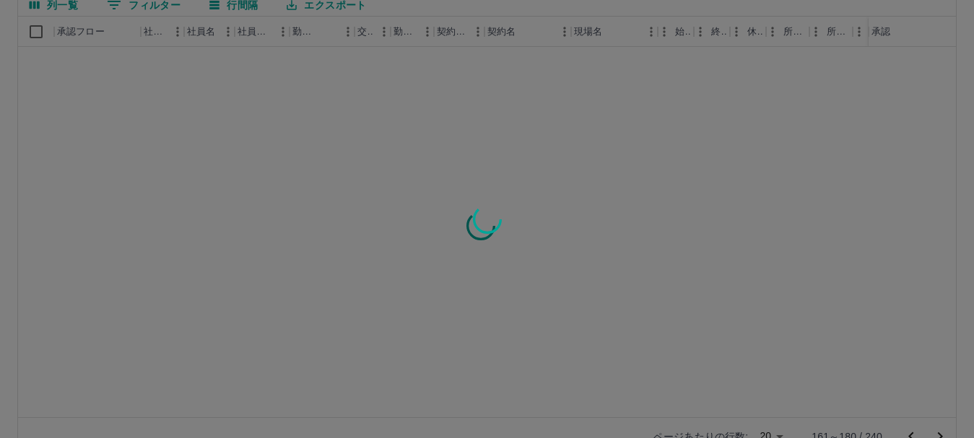
scroll to position [0, 0]
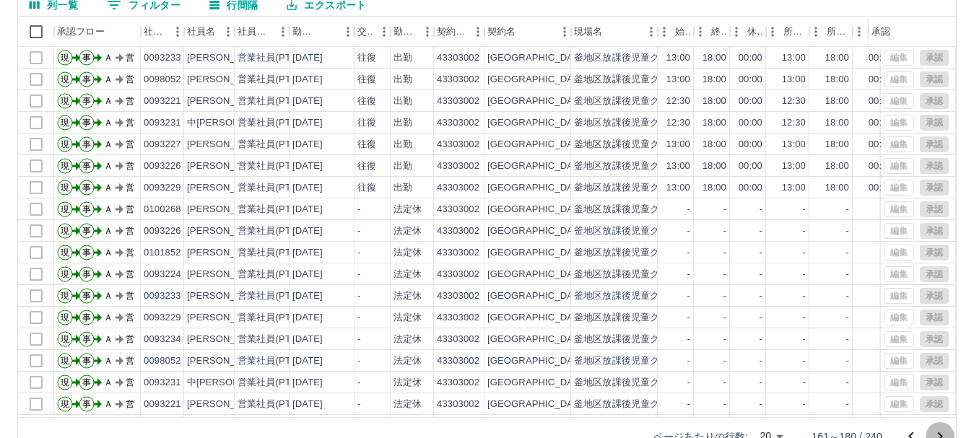
click at [943, 428] on icon "次のページへ" at bounding box center [939, 436] width 17 height 17
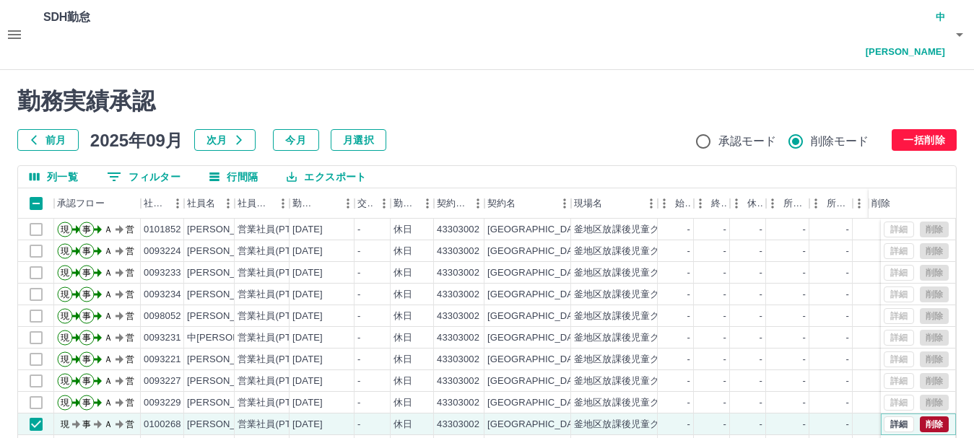
click at [928, 417] on button "削除" at bounding box center [934, 425] width 29 height 16
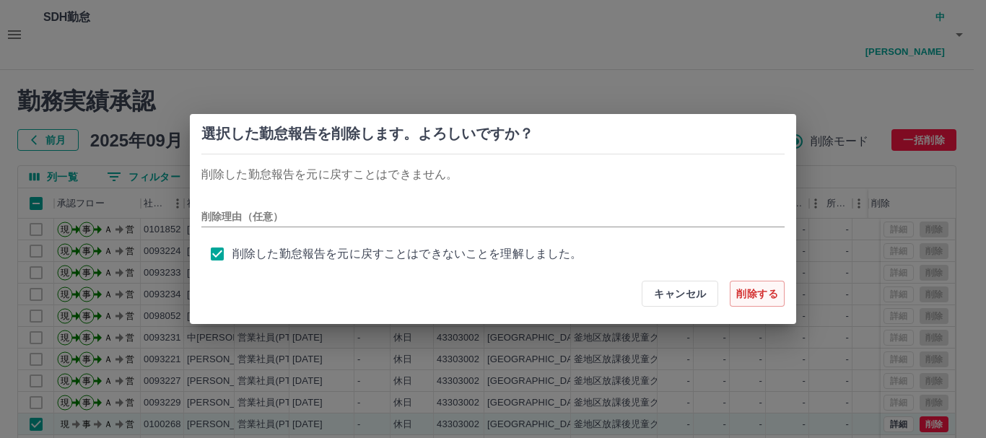
click at [765, 300] on button "削除する" at bounding box center [757, 294] width 55 height 26
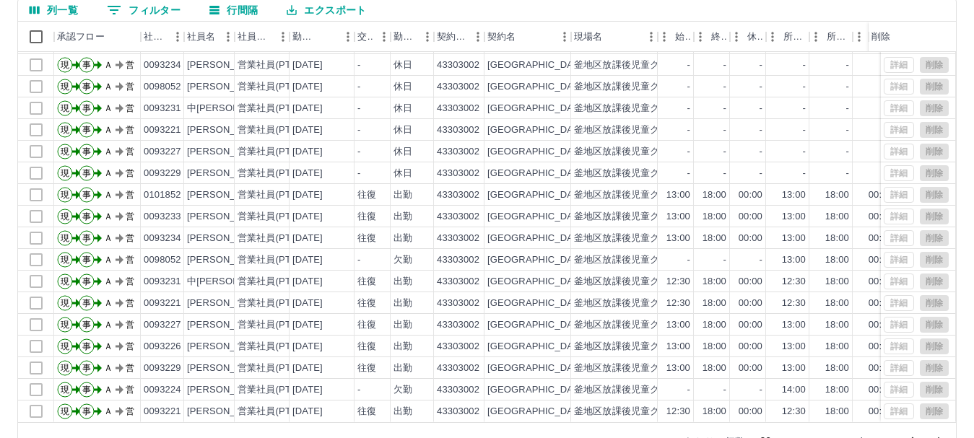
scroll to position [172, 0]
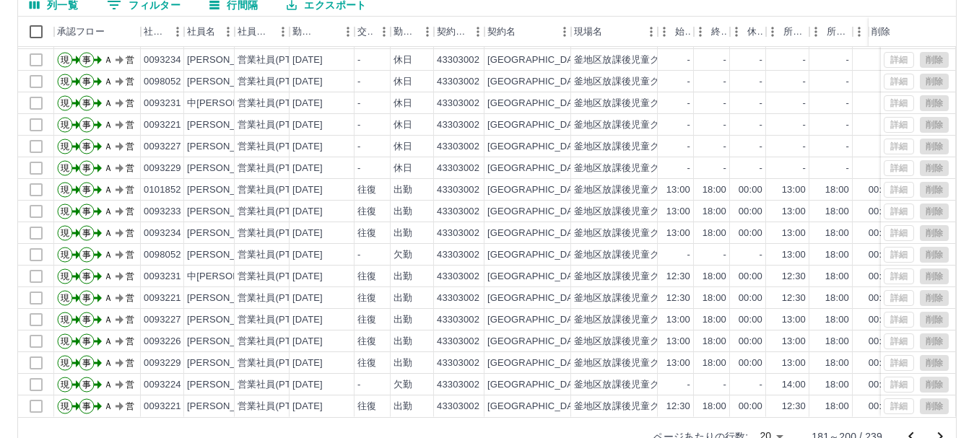
click at [908, 428] on icon "前のページへ" at bounding box center [910, 436] width 17 height 17
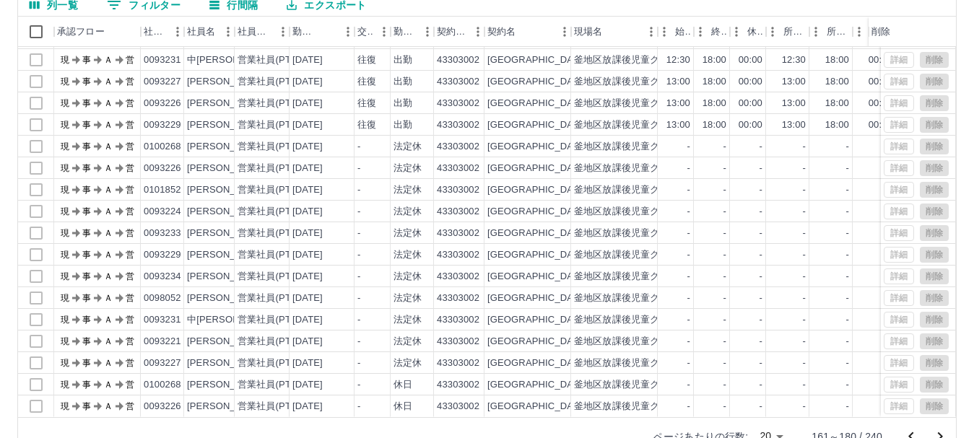
scroll to position [0, 0]
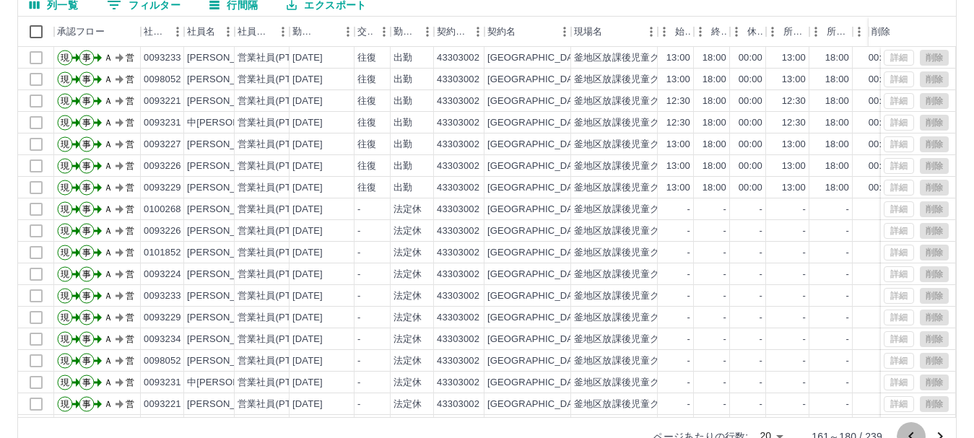
click at [910, 428] on icon "前のページへ" at bounding box center [910, 436] width 17 height 17
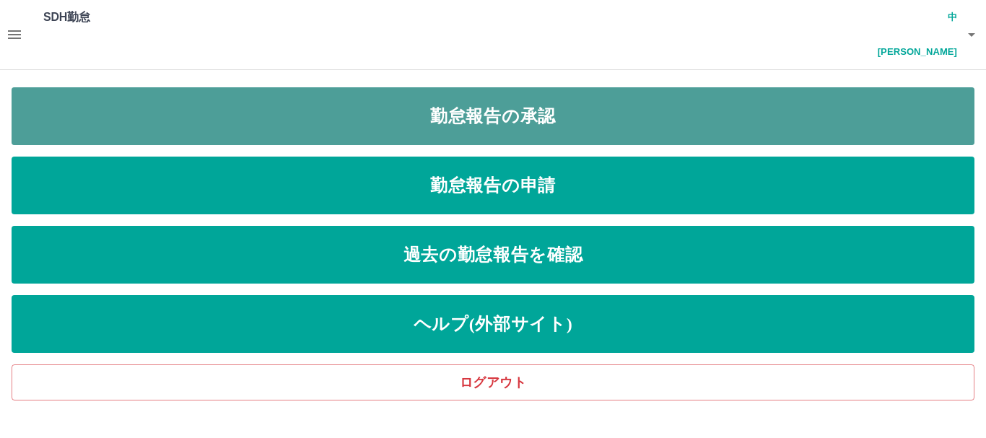
click at [175, 87] on link "勤怠報告の承認" at bounding box center [493, 116] width 963 height 58
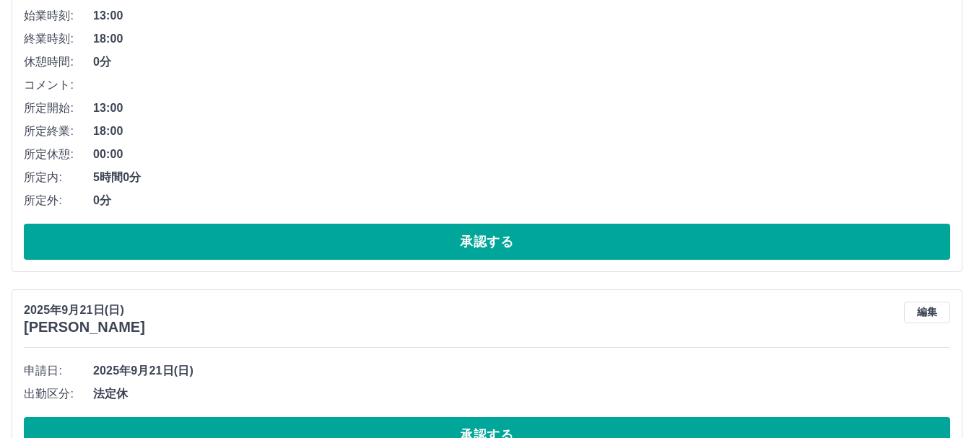
scroll to position [1063, 0]
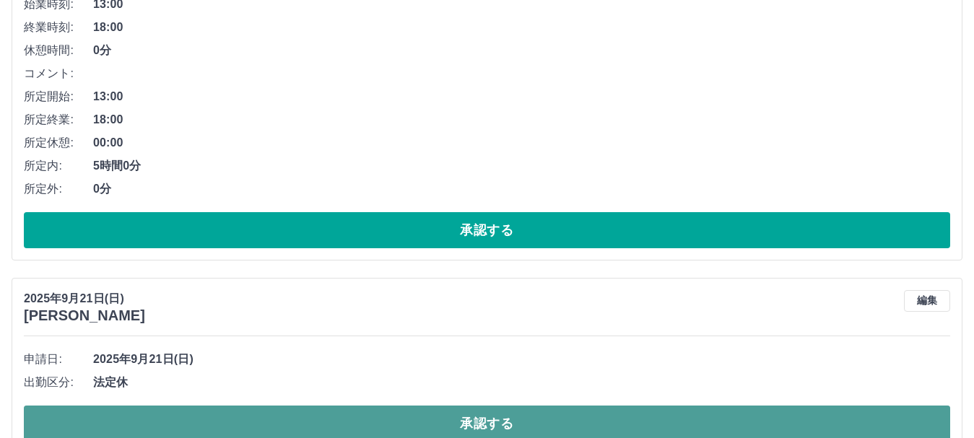
click at [193, 406] on button "承認する" at bounding box center [487, 424] width 926 height 36
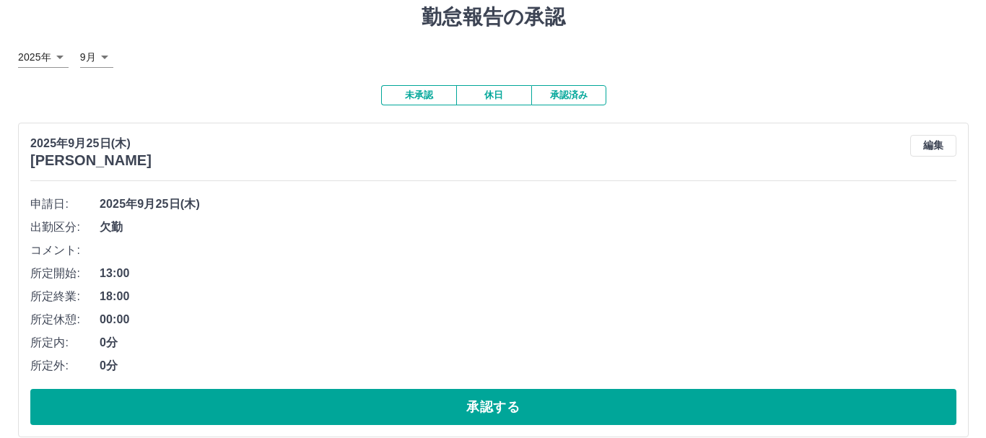
scroll to position [0, 0]
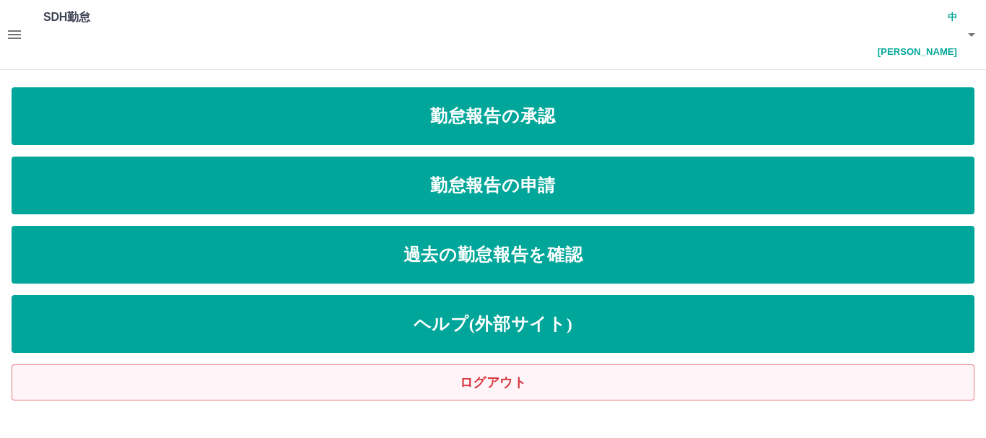
click at [244, 365] on link "ログアウト" at bounding box center [493, 383] width 963 height 36
